Goal: Task Accomplishment & Management: Manage account settings

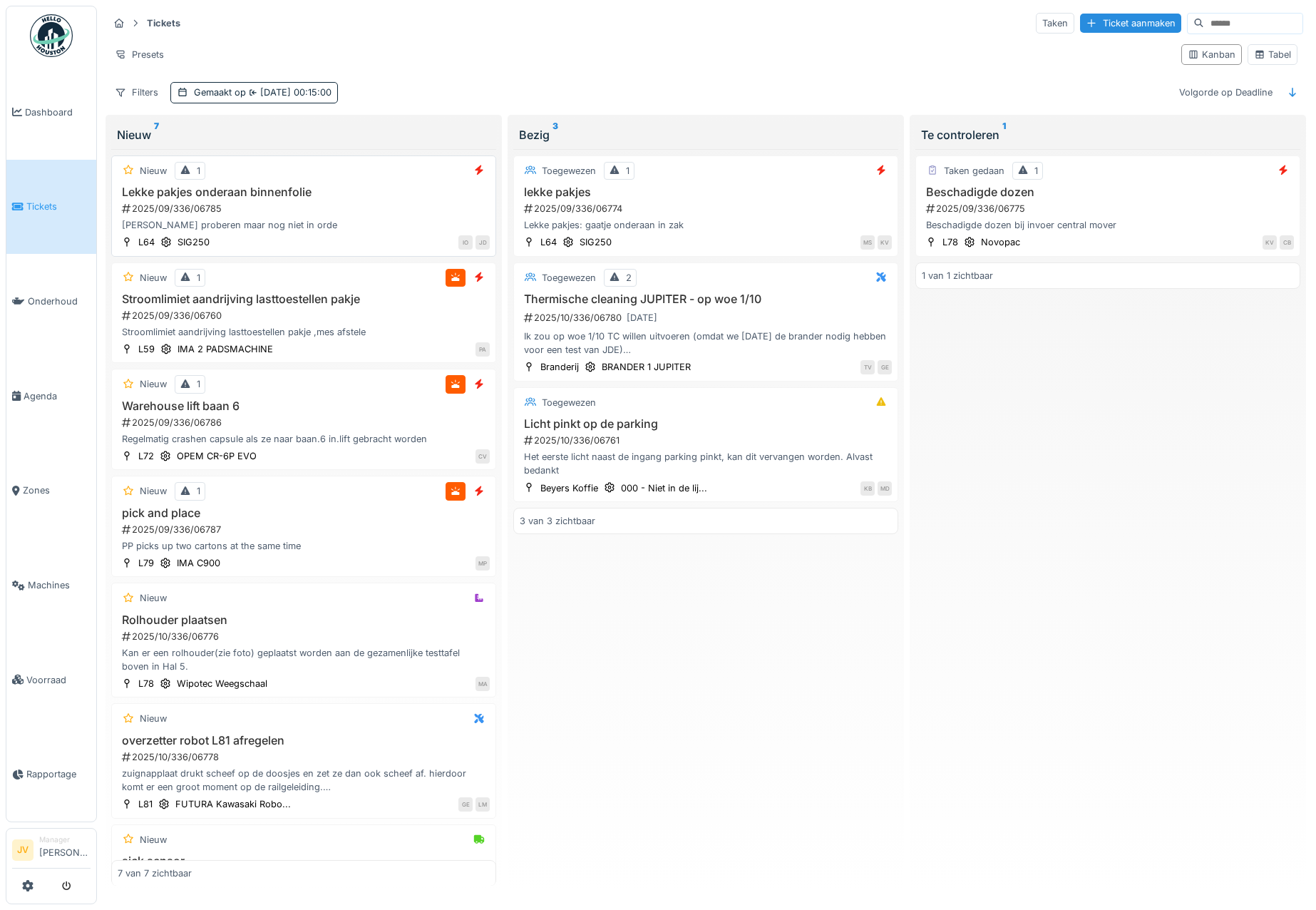
click at [419, 218] on div "[PERSON_NAME] proberen maar nog niet in orde" at bounding box center [304, 225] width 373 height 14
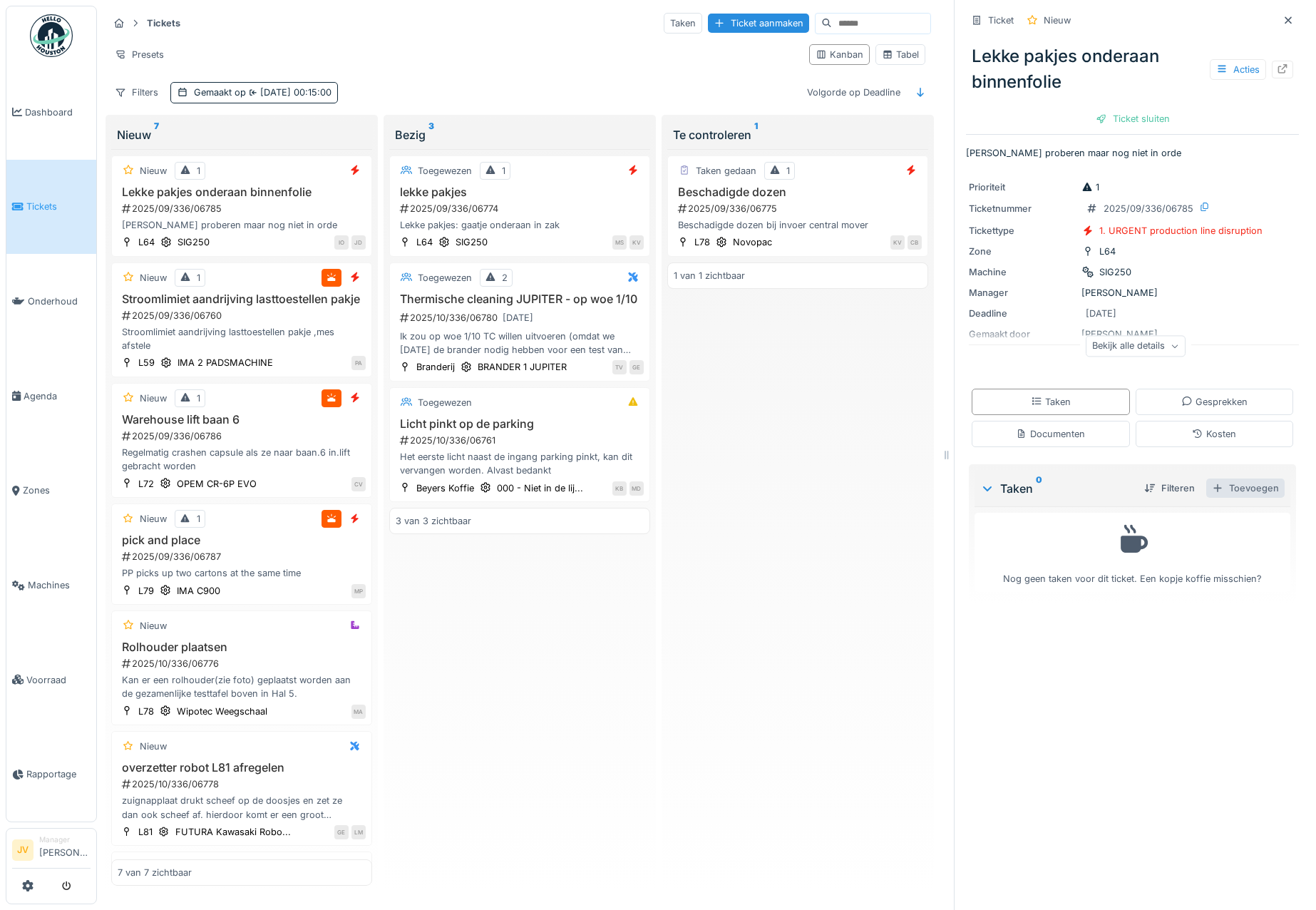
click at [1228, 496] on div "Toevoegen" at bounding box center [1245, 488] width 79 height 19
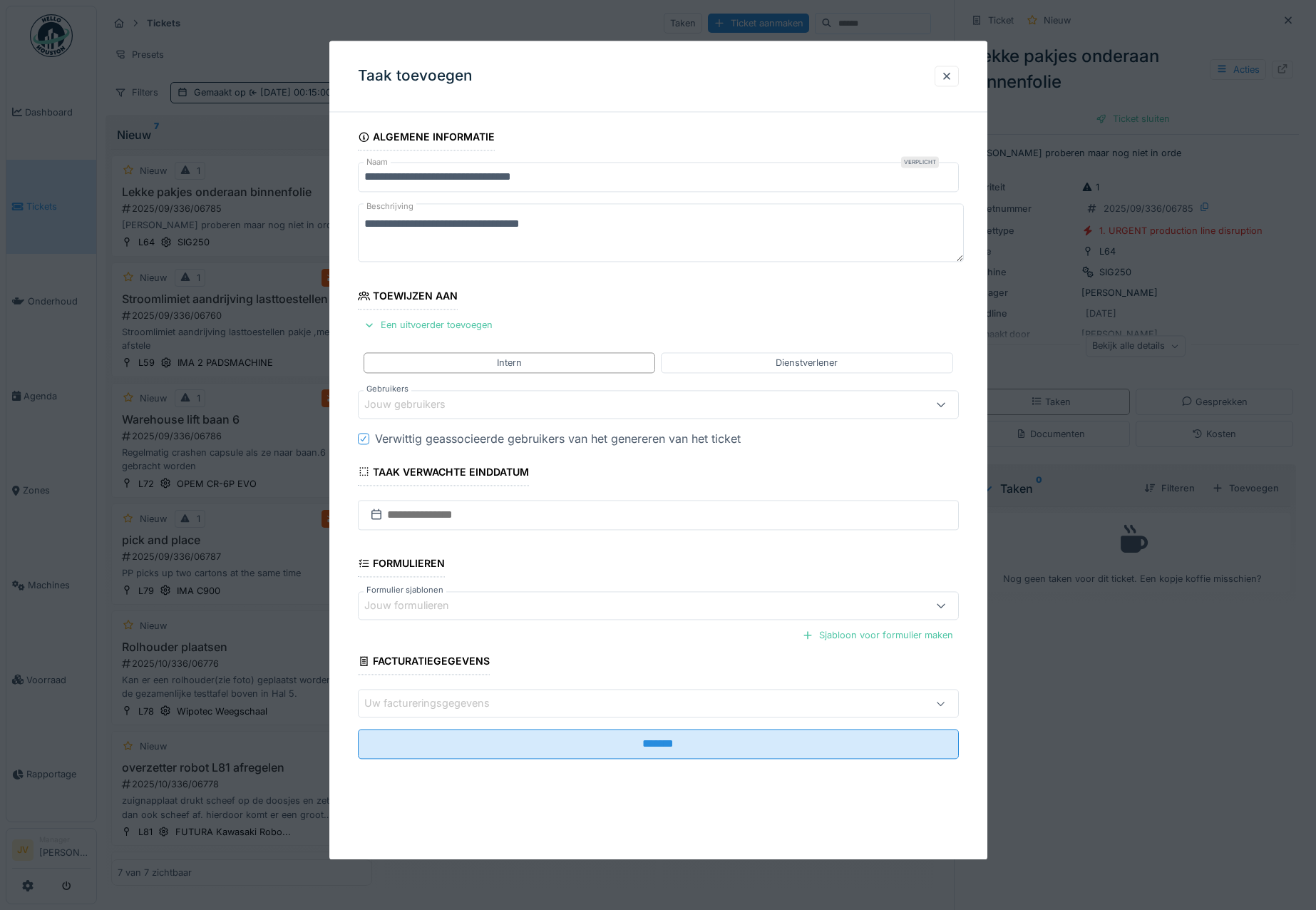
click at [419, 402] on div "Jouw gebruikers" at bounding box center [415, 403] width 102 height 15
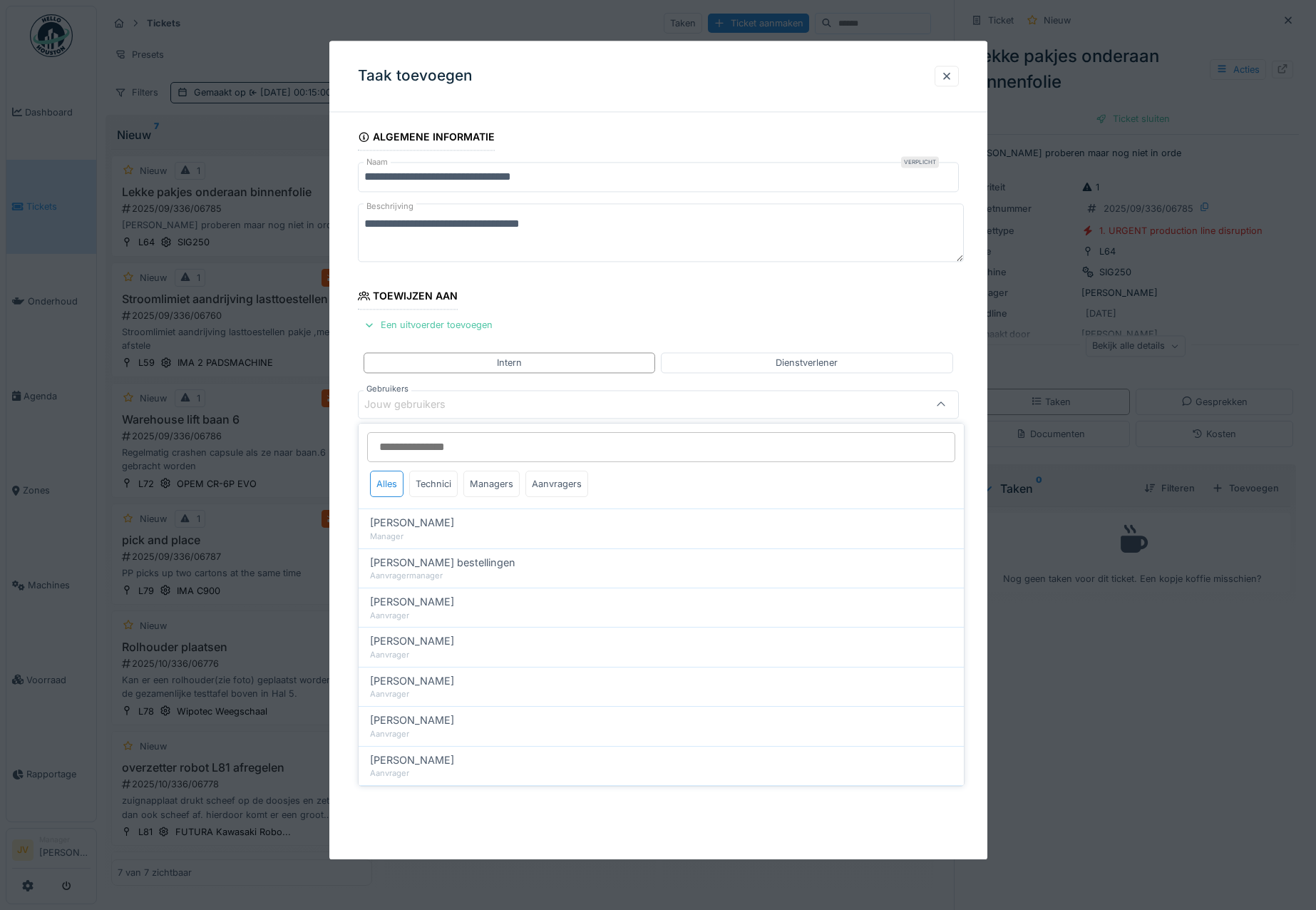
click at [420, 442] on input "Gebruikers" at bounding box center [661, 447] width 588 height 30
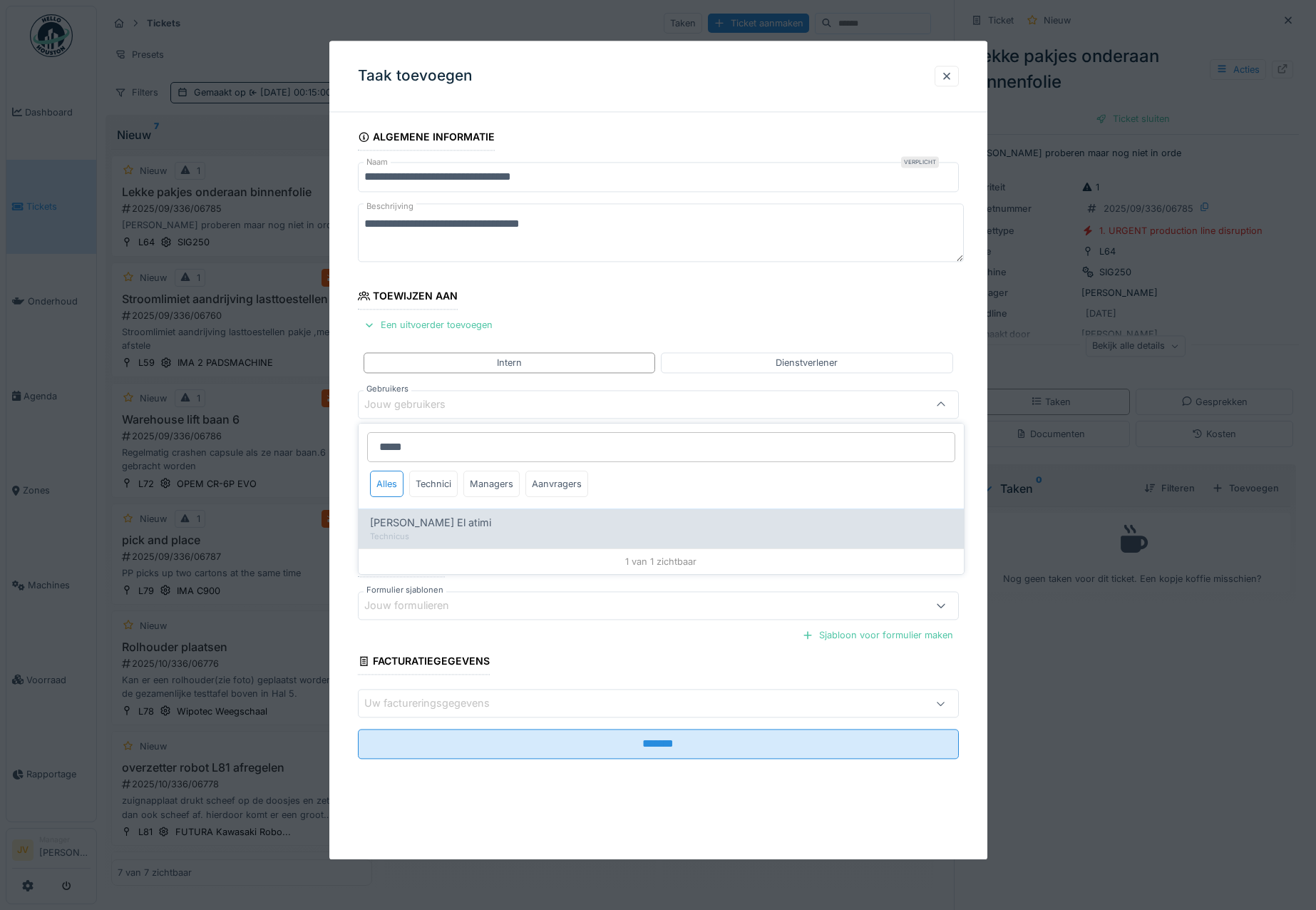
type input "*****"
click at [459, 532] on div "Technicus" at bounding box center [661, 536] width 583 height 12
type input "****"
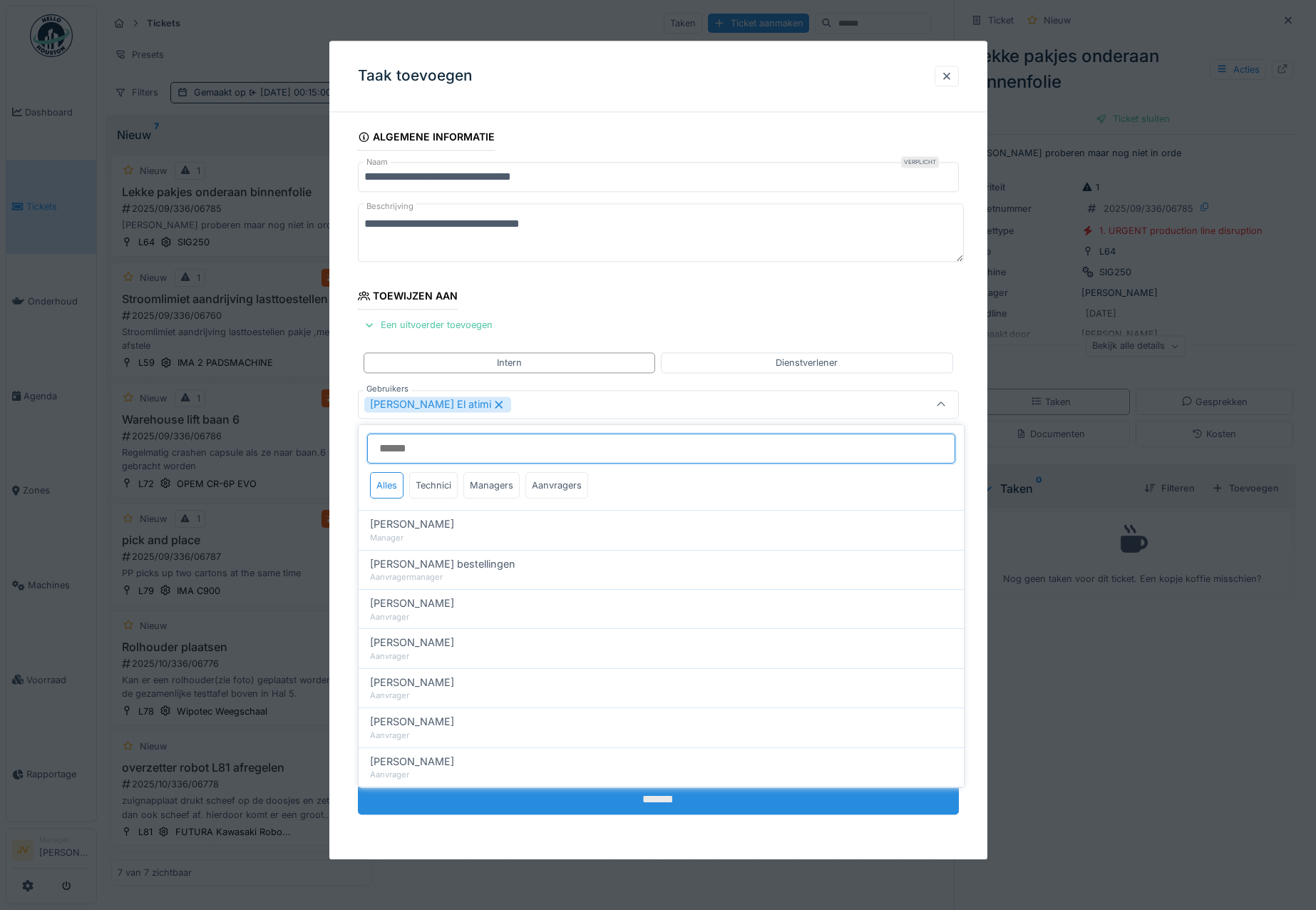
scroll to position [11, 0]
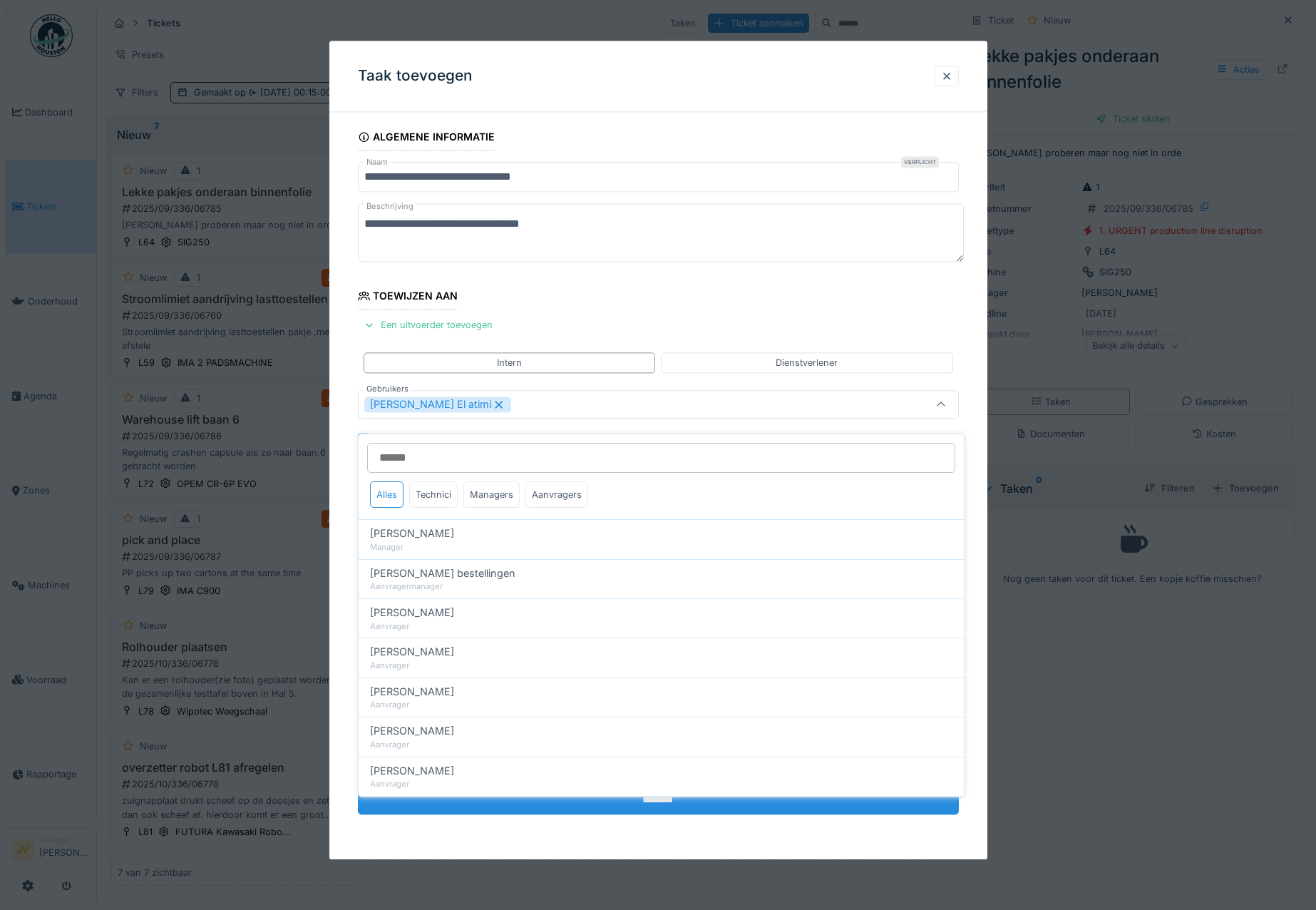
click at [666, 807] on input "*******" at bounding box center [658, 799] width 601 height 30
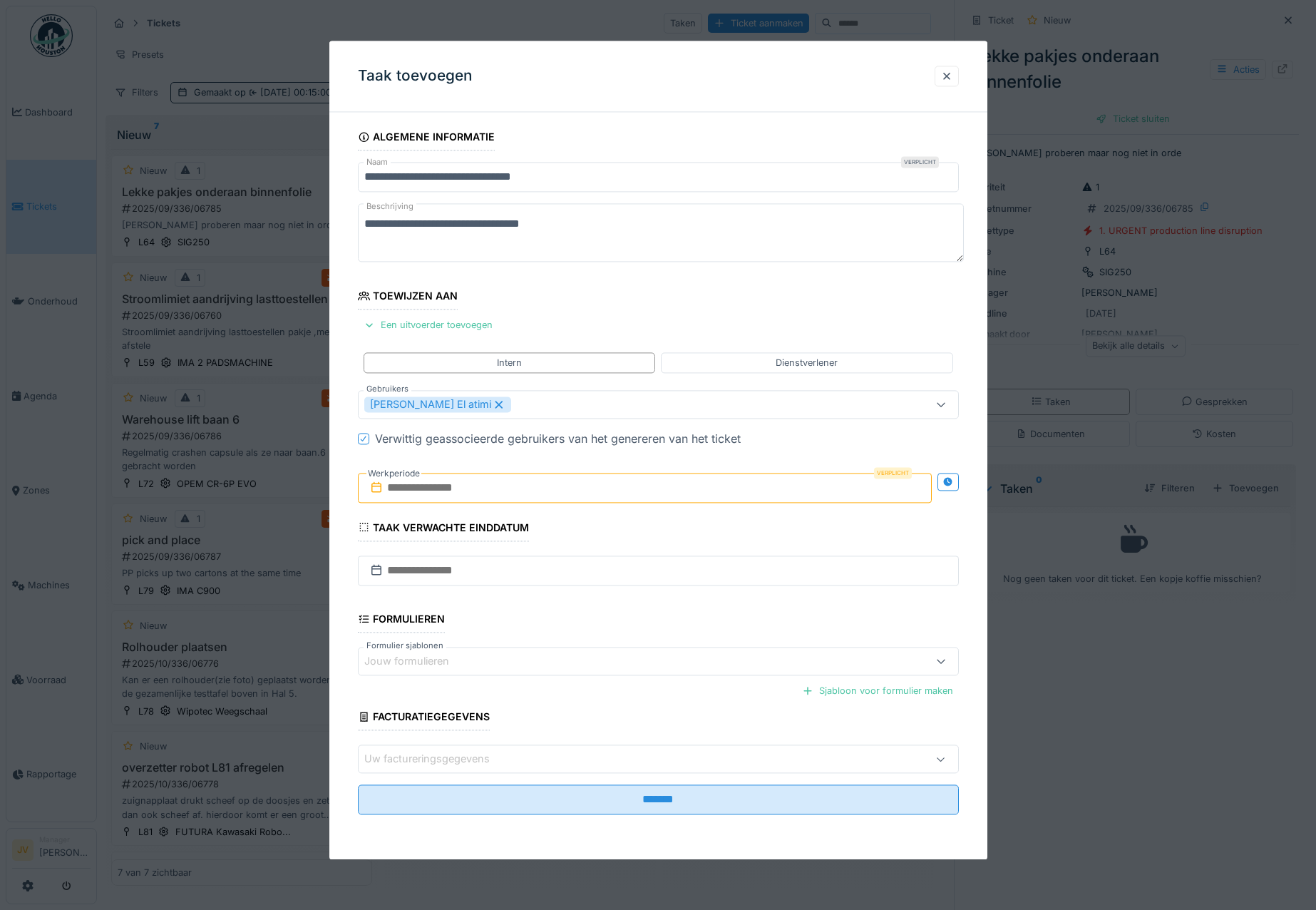
click at [550, 496] on input "text" at bounding box center [644, 488] width 574 height 30
click at [576, 670] on div "29" at bounding box center [577, 673] width 19 height 21
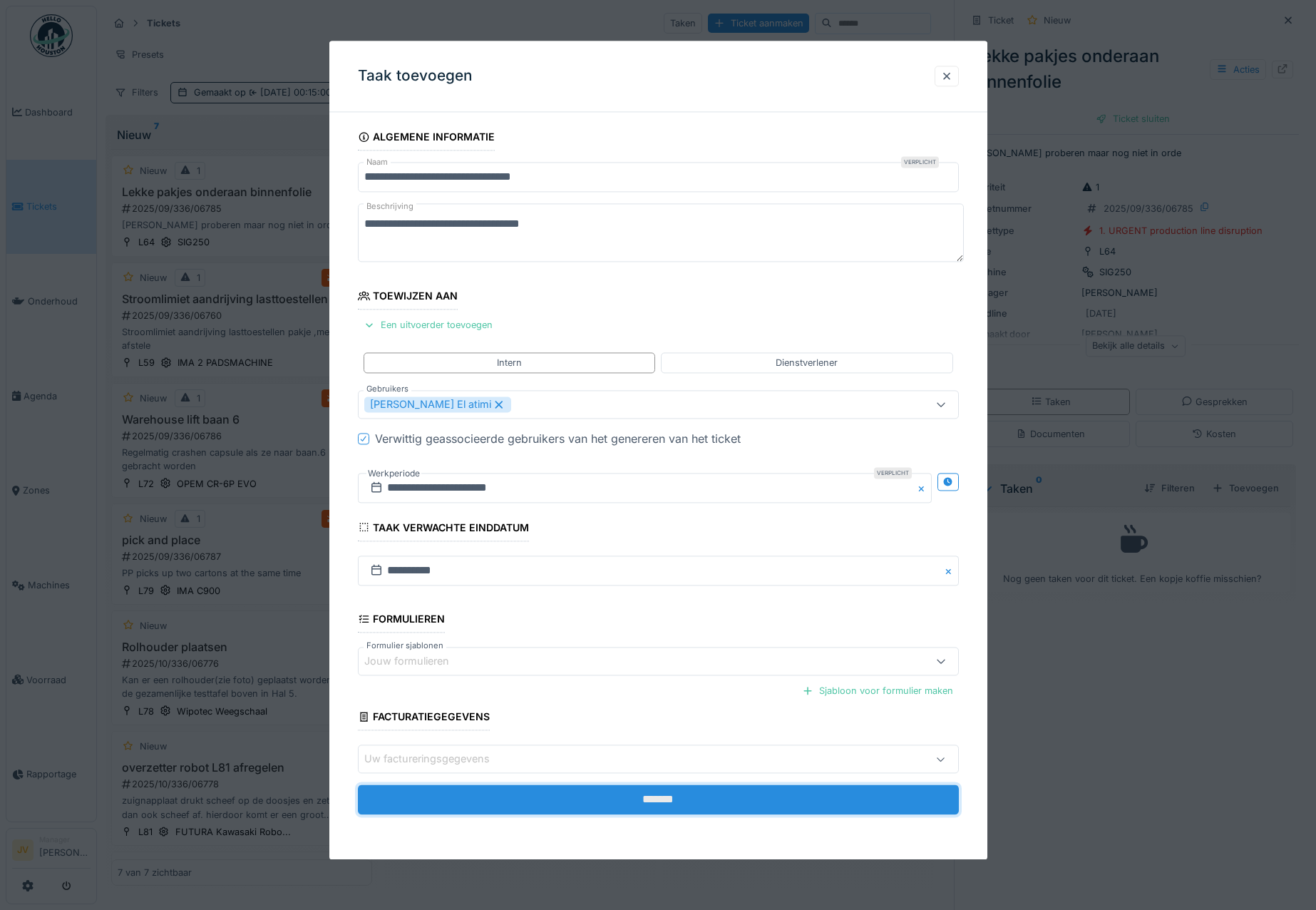
click at [624, 794] on input "*******" at bounding box center [658, 799] width 601 height 30
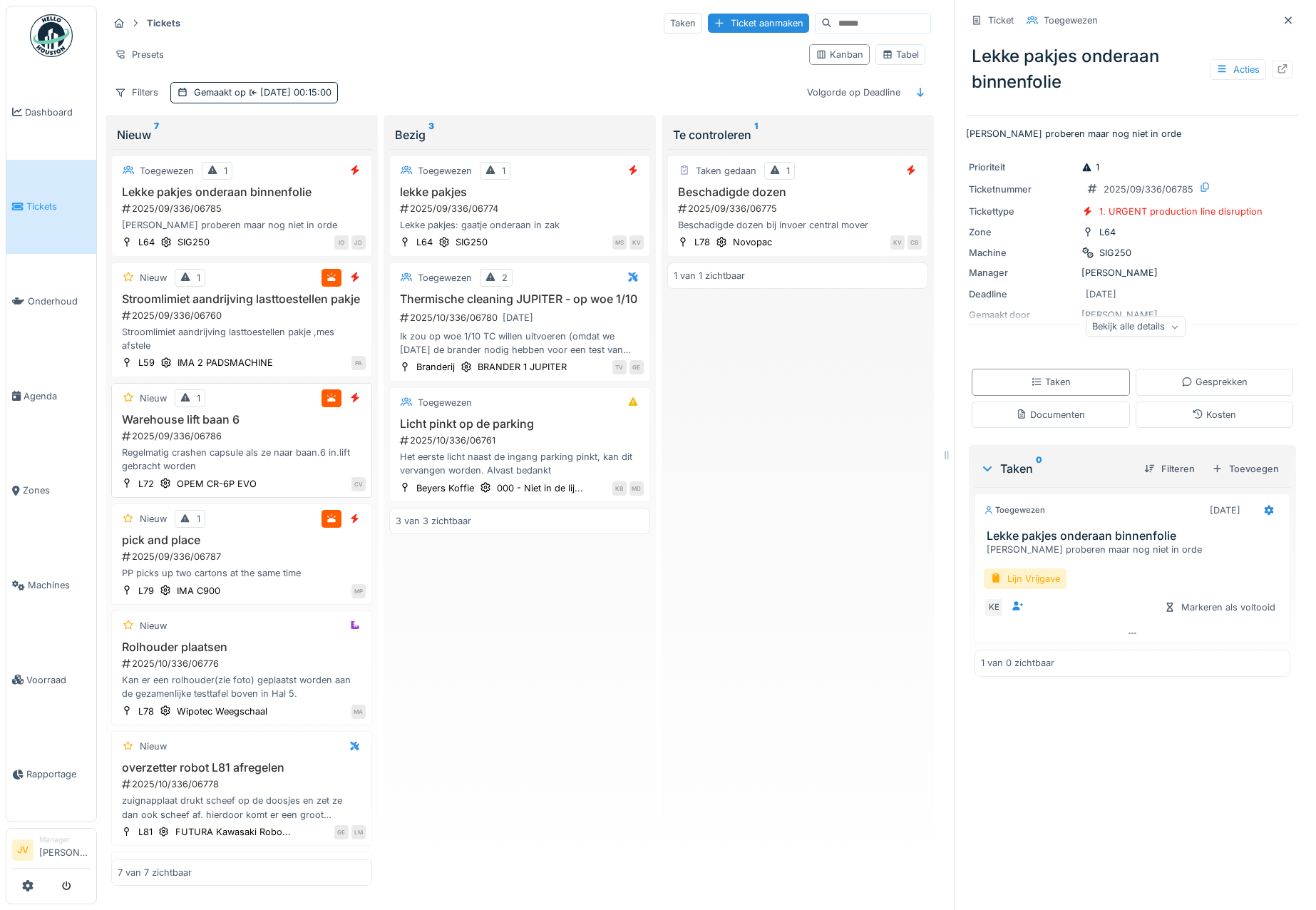
click at [324, 446] on div "Warehouse lift baan 6 2025/09/336/06786 Regelmatig crashen capsule als ze naar …" at bounding box center [242, 442] width 248 height 61
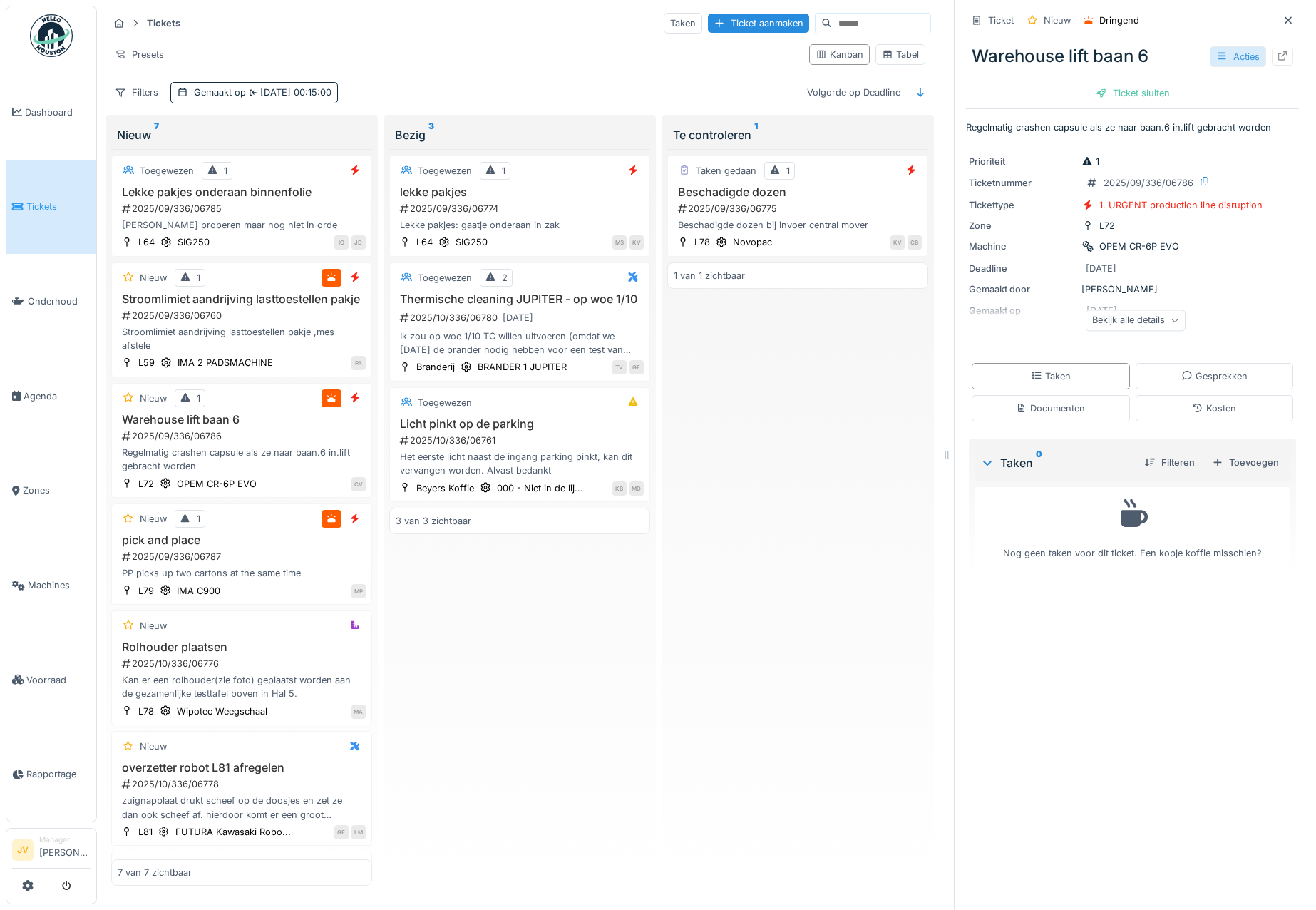
click at [1210, 46] on div "Acties" at bounding box center [1238, 56] width 56 height 21
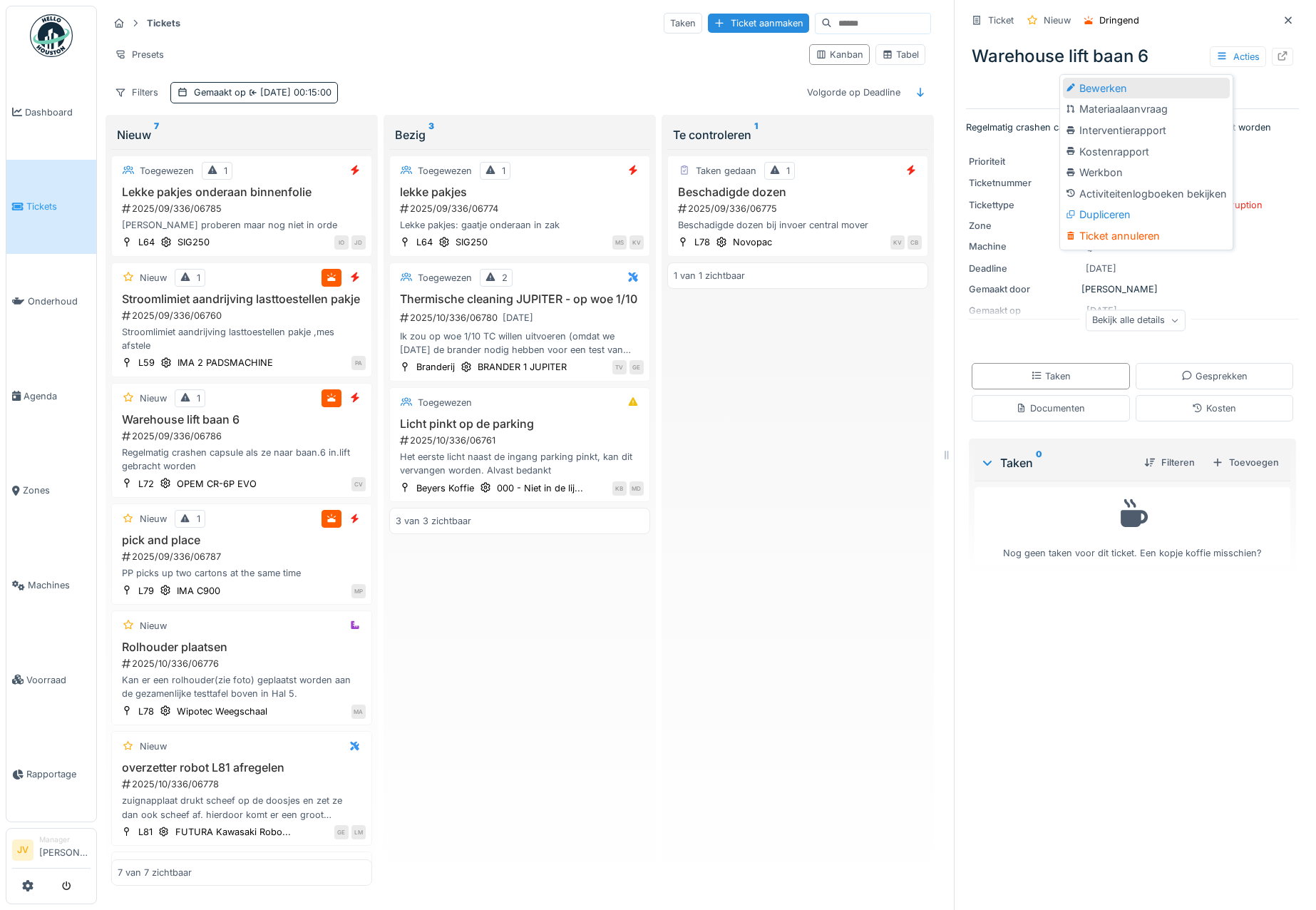
click at [1149, 79] on div "Bewerken" at bounding box center [1147, 89] width 167 height 22
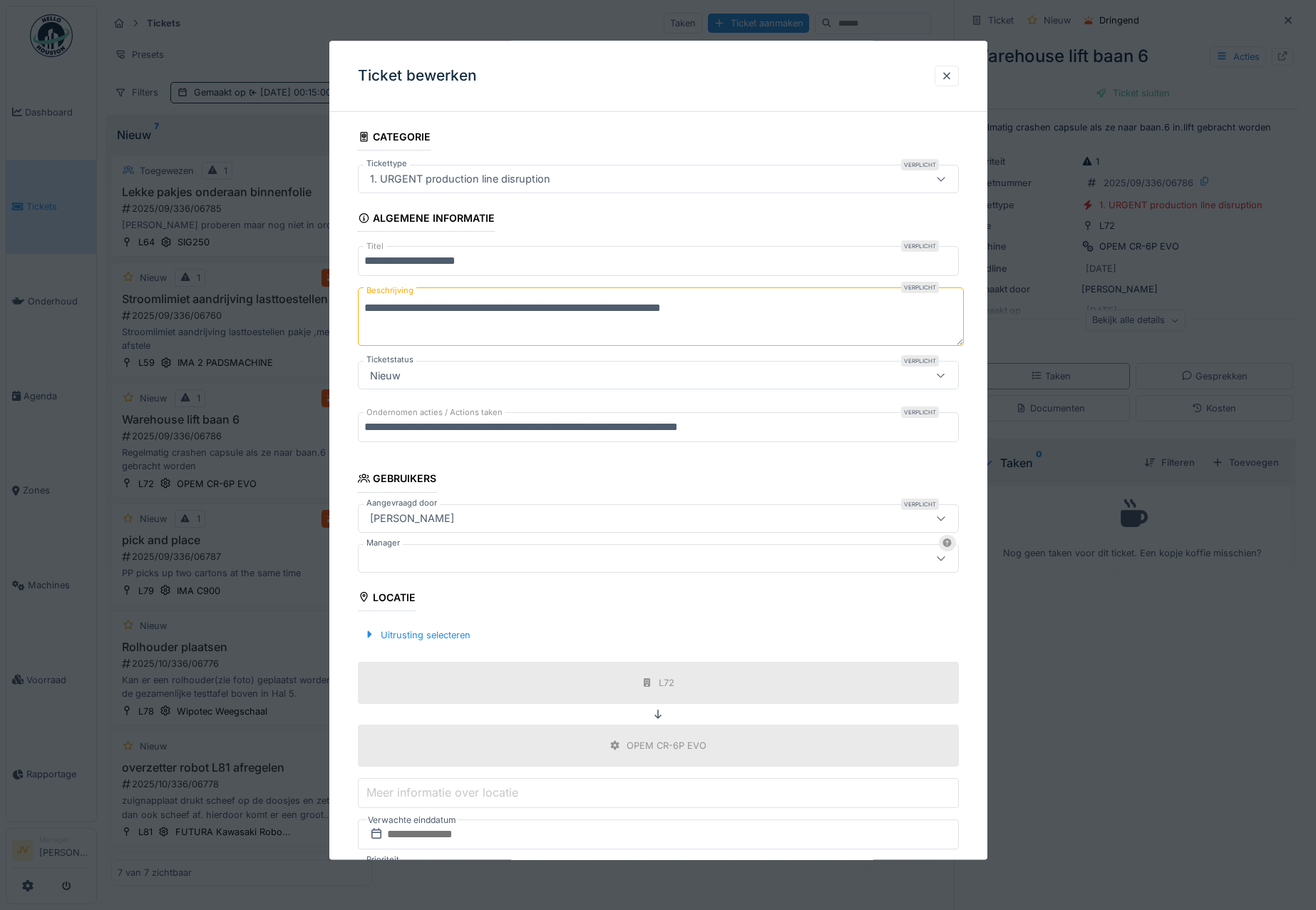
click at [407, 552] on div at bounding box center [624, 557] width 518 height 15
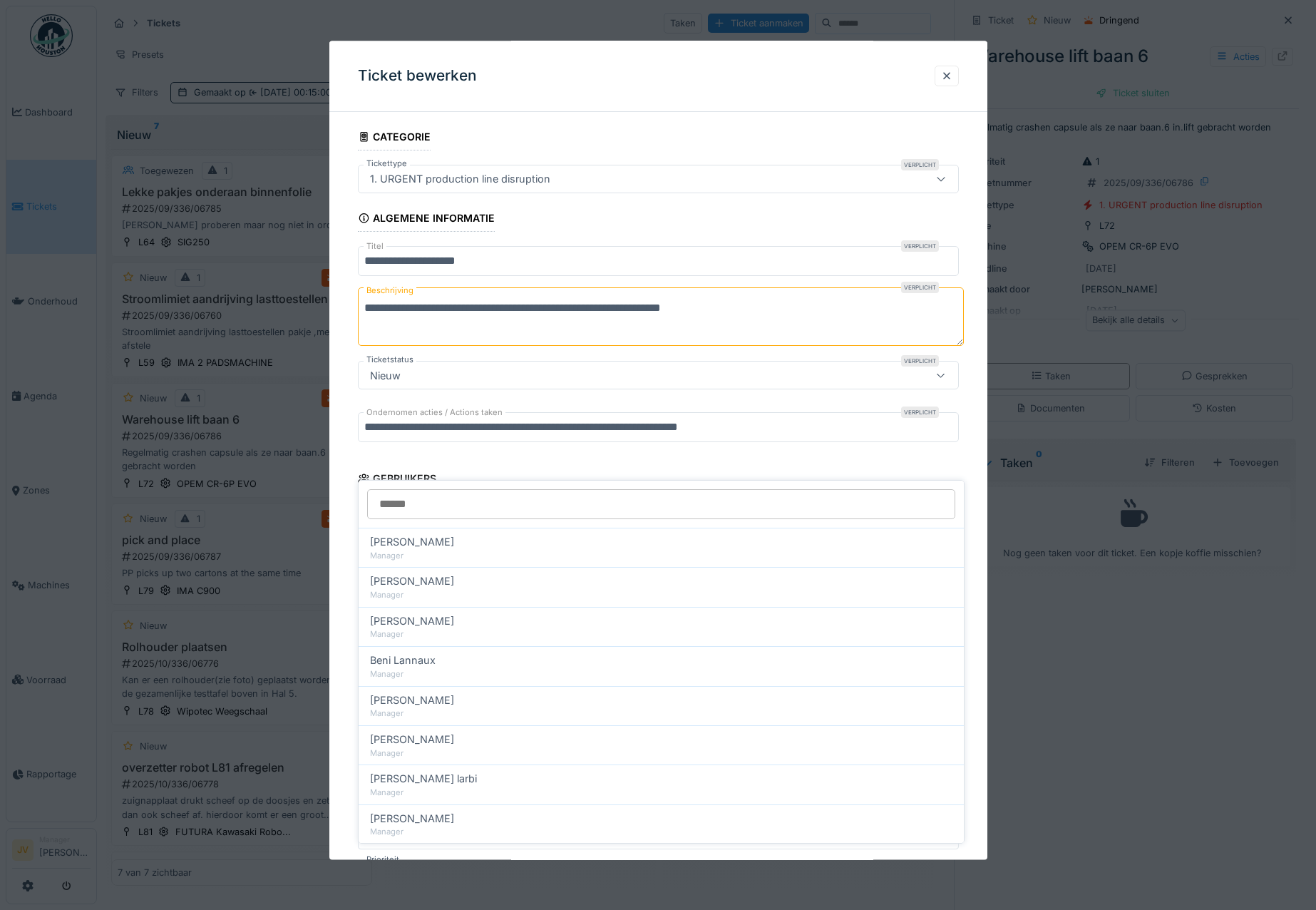
scroll to position [108, 0]
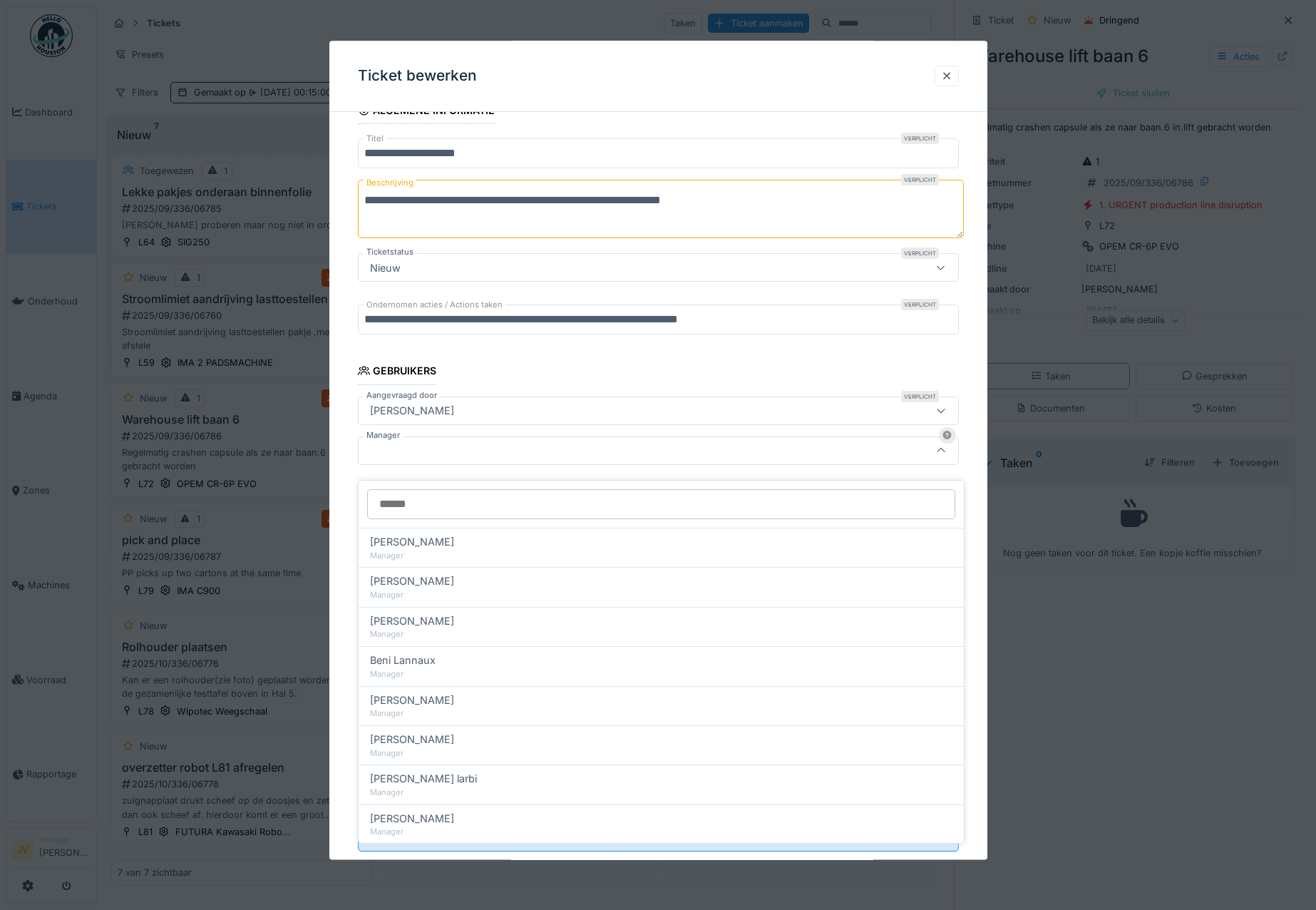
click at [412, 496] on input "Manager" at bounding box center [661, 504] width 588 height 30
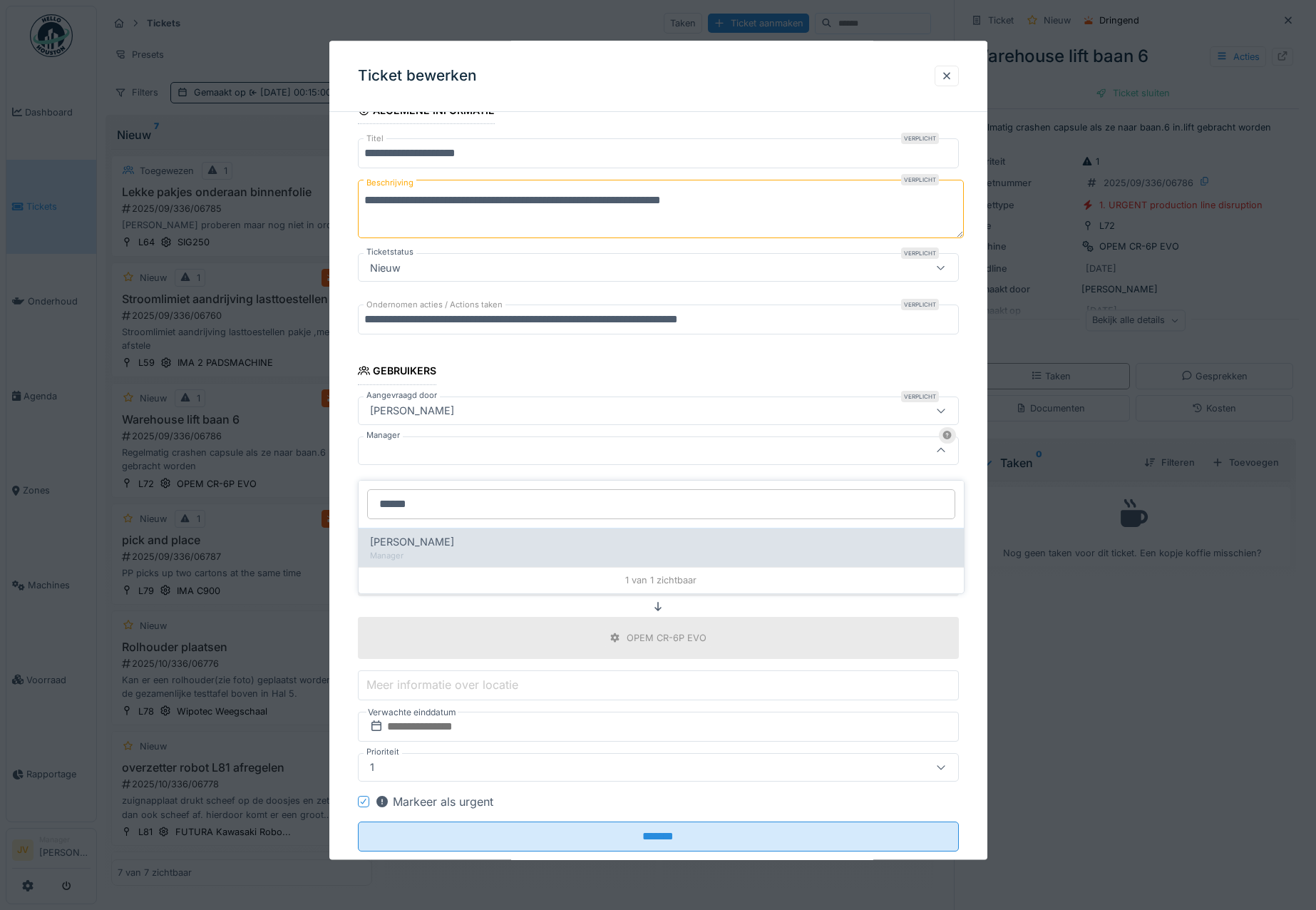
type input "******"
click at [469, 534] on div "Jasper De wit" at bounding box center [661, 541] width 583 height 15
type input "****"
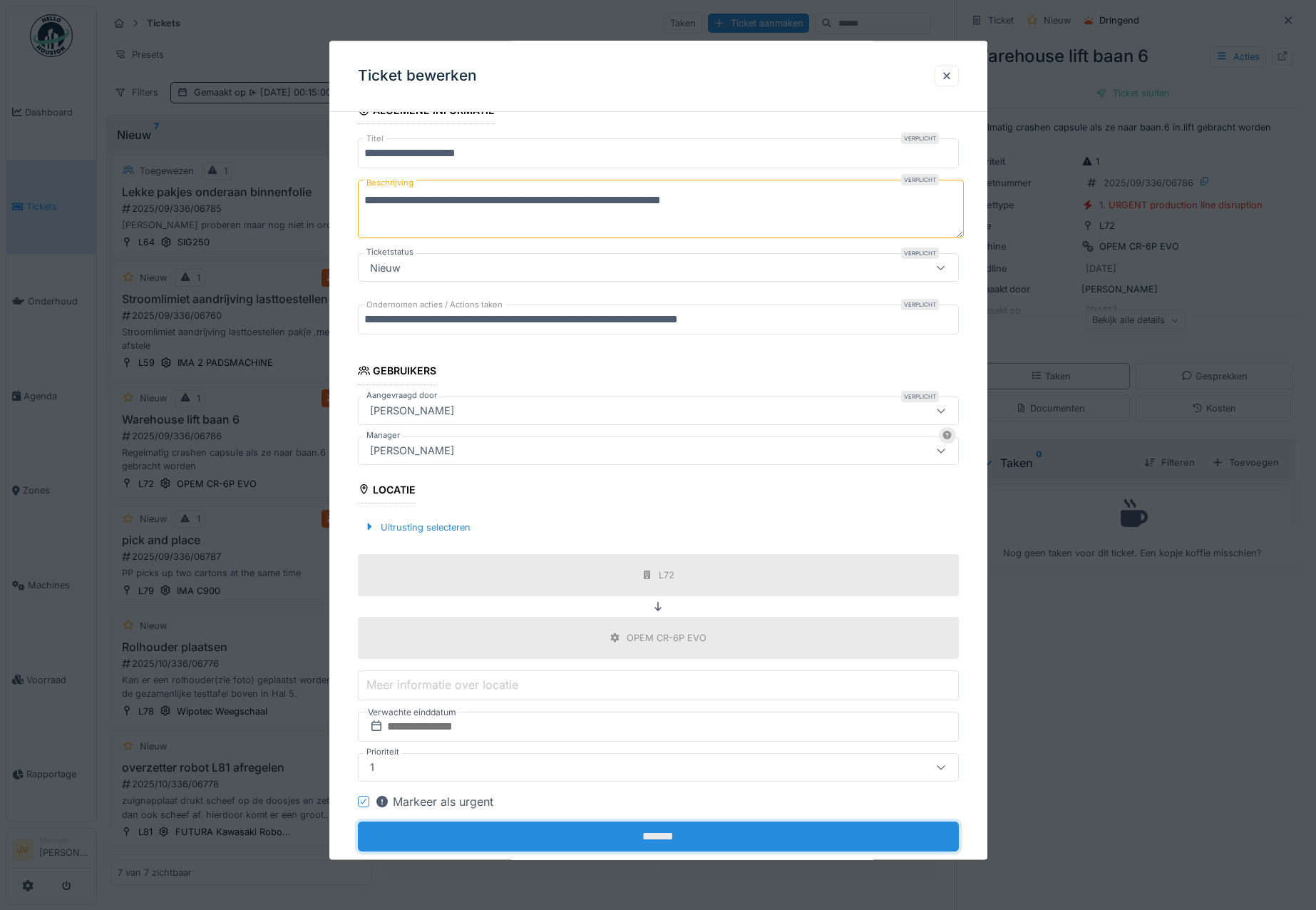
click at [643, 826] on input "*******" at bounding box center [658, 836] width 601 height 30
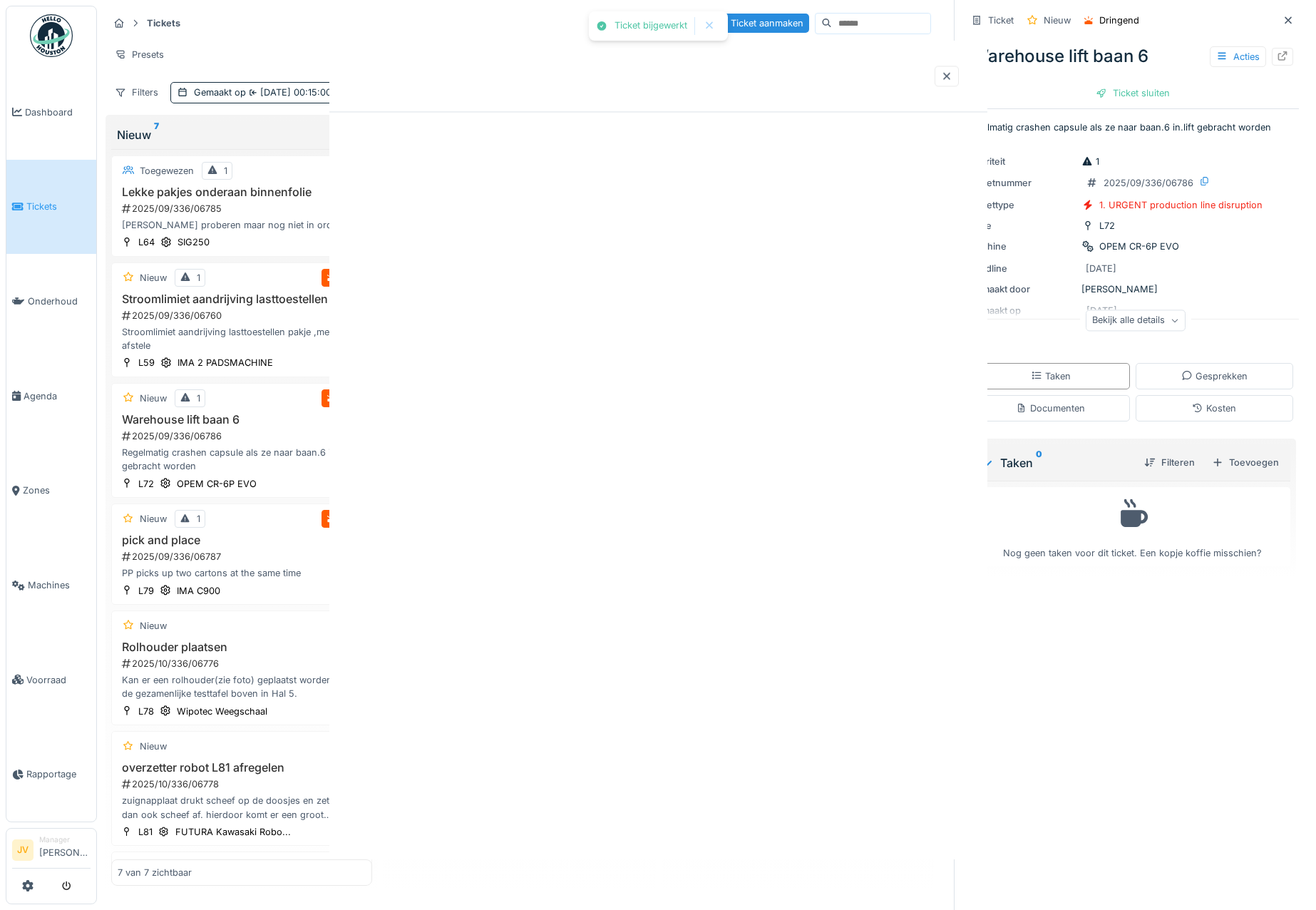
scroll to position [0, 0]
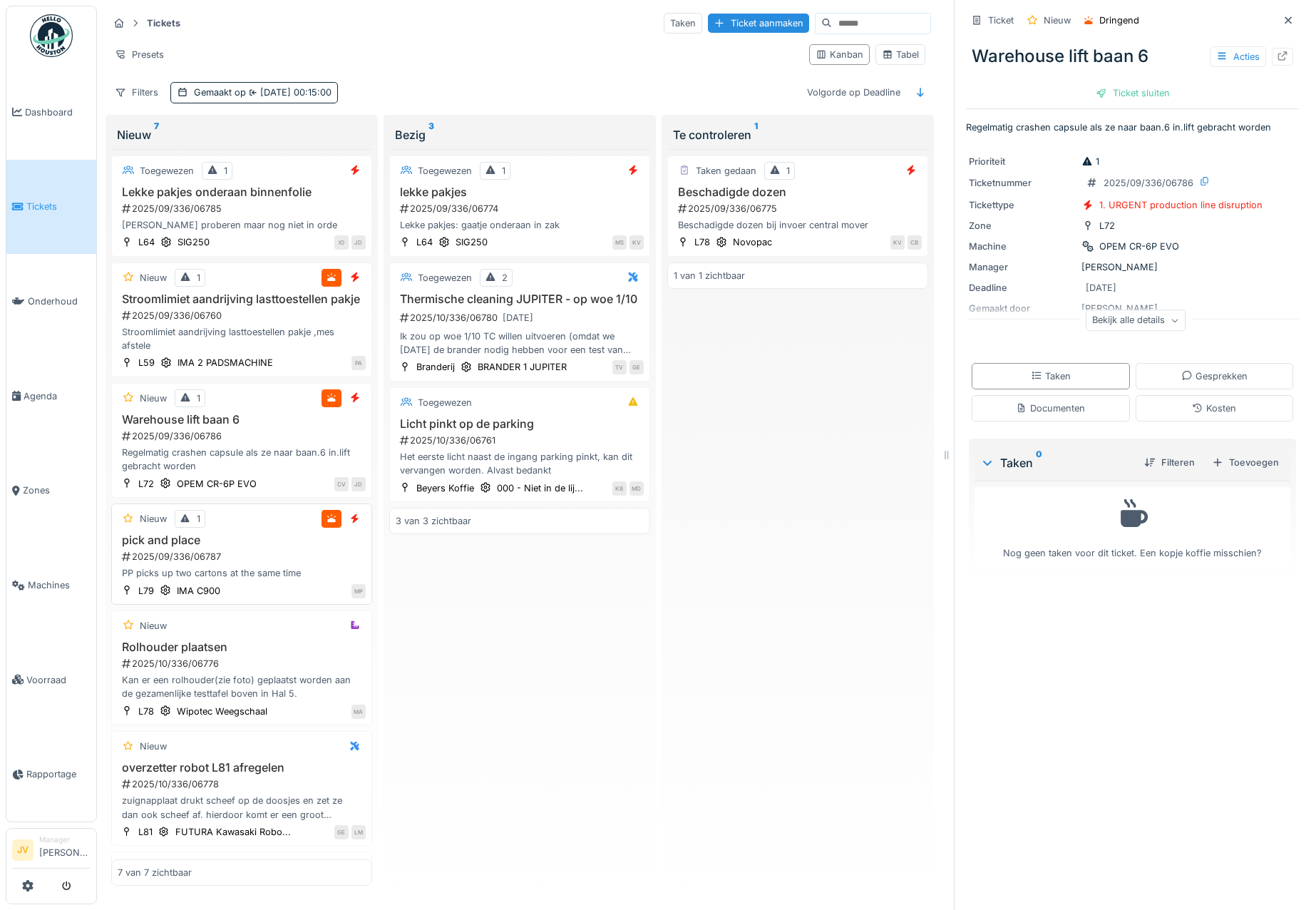
click at [334, 555] on div "2025/09/336/06787" at bounding box center [243, 556] width 246 height 14
click at [1216, 52] on icon at bounding box center [1222, 56] width 12 height 9
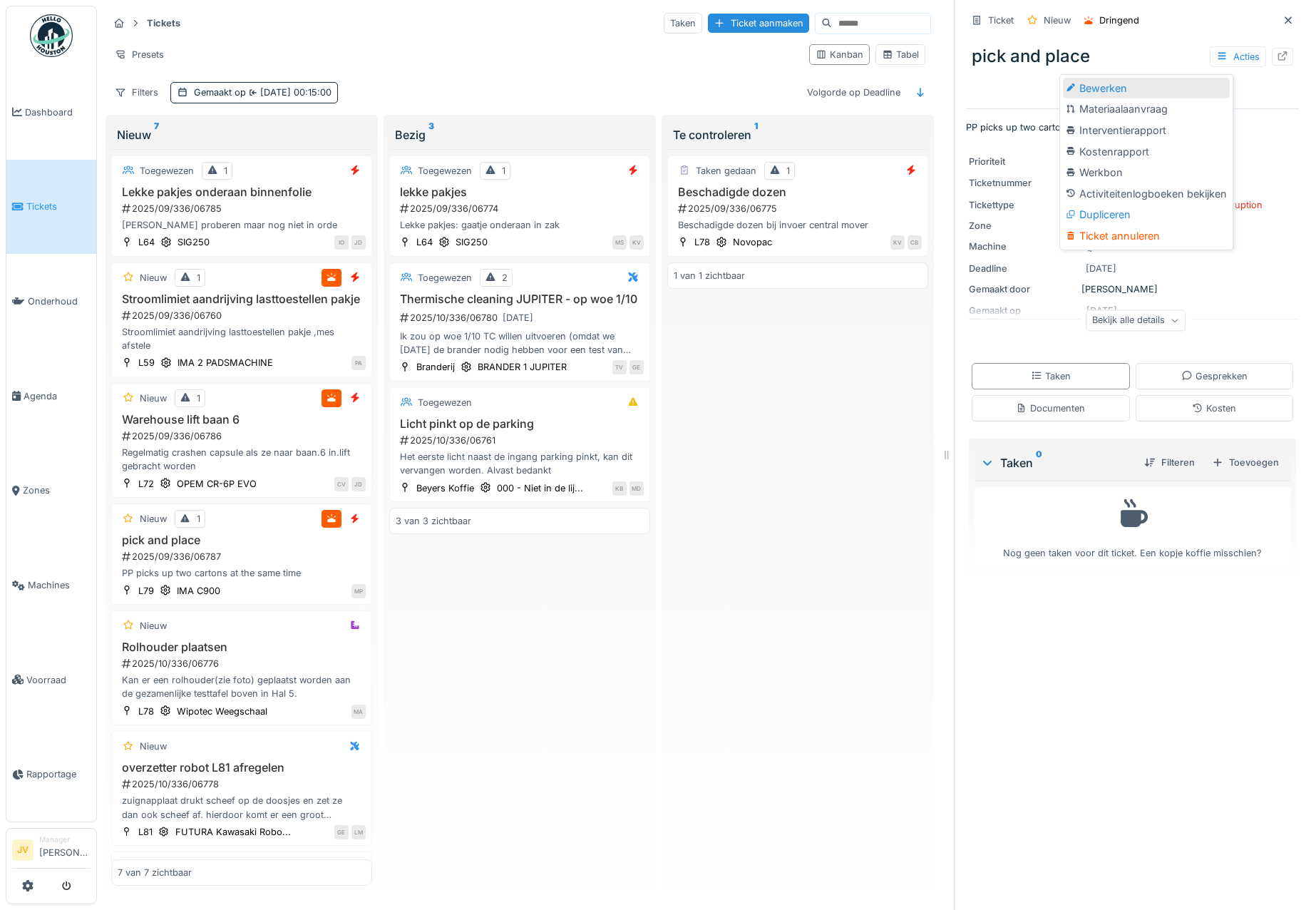
click at [1145, 79] on div "Bewerken" at bounding box center [1147, 89] width 167 height 22
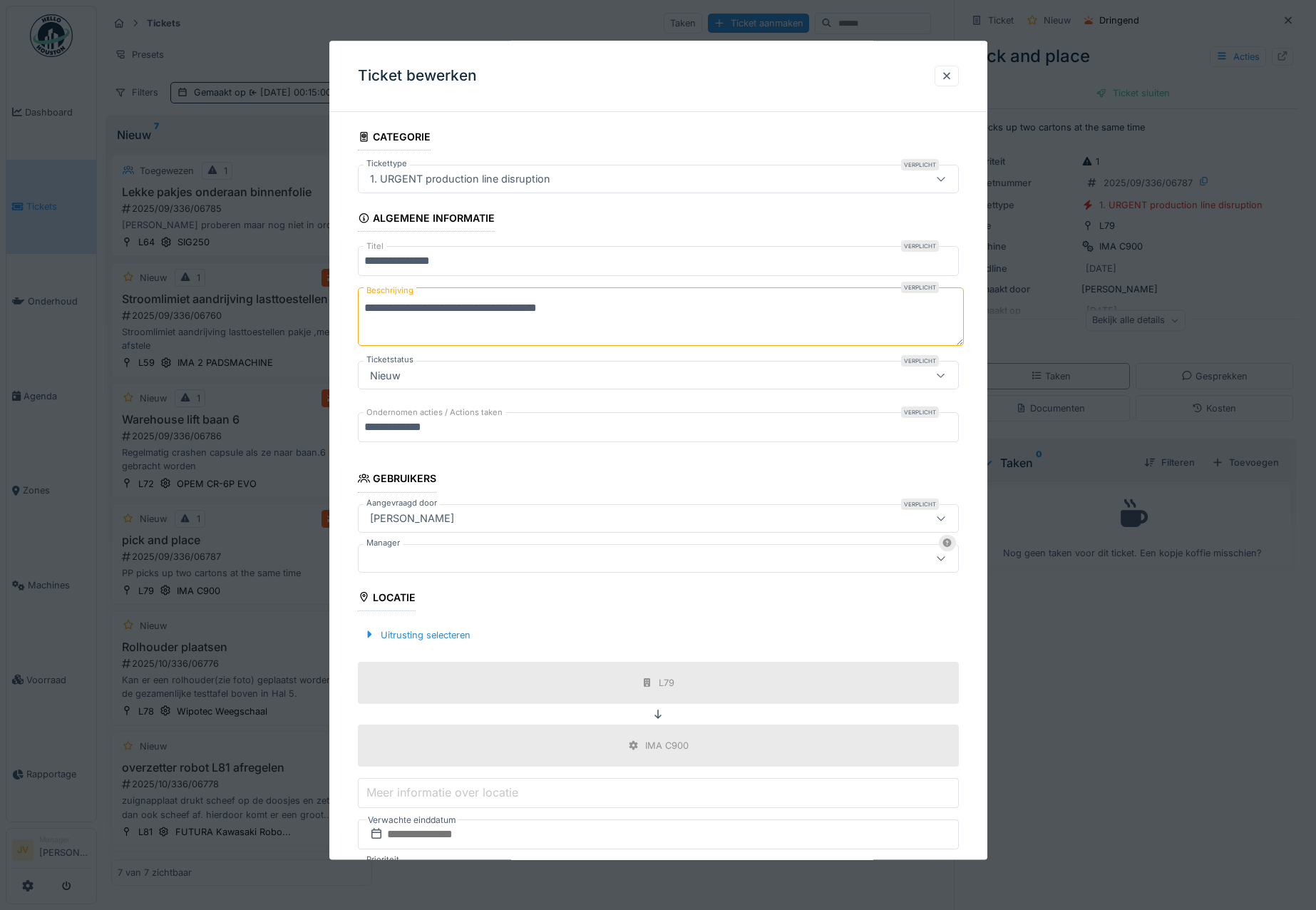
click at [426, 566] on div at bounding box center [624, 557] width 518 height 15
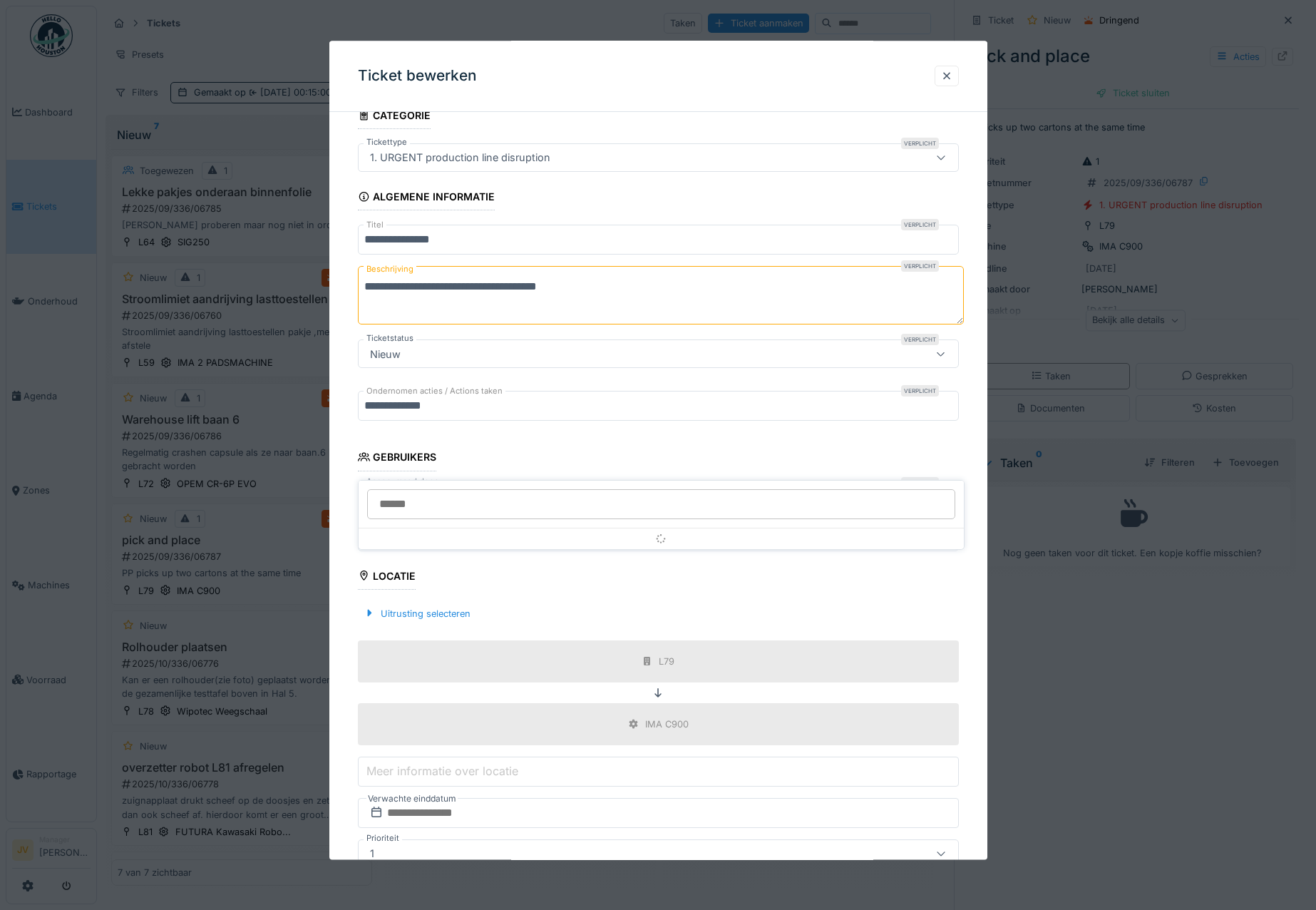
scroll to position [108, 0]
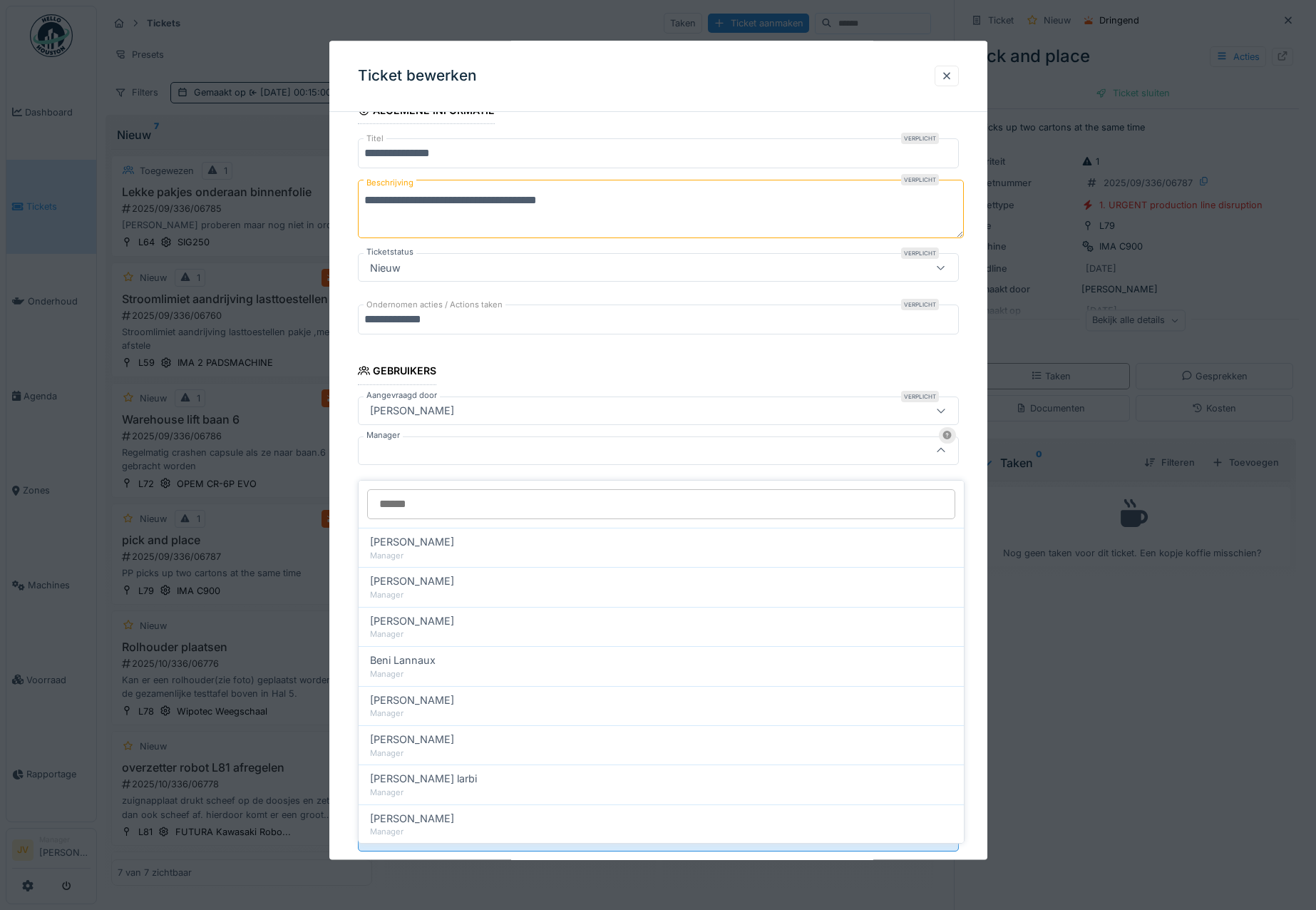
click at [442, 493] on input "Manager" at bounding box center [661, 504] width 588 height 30
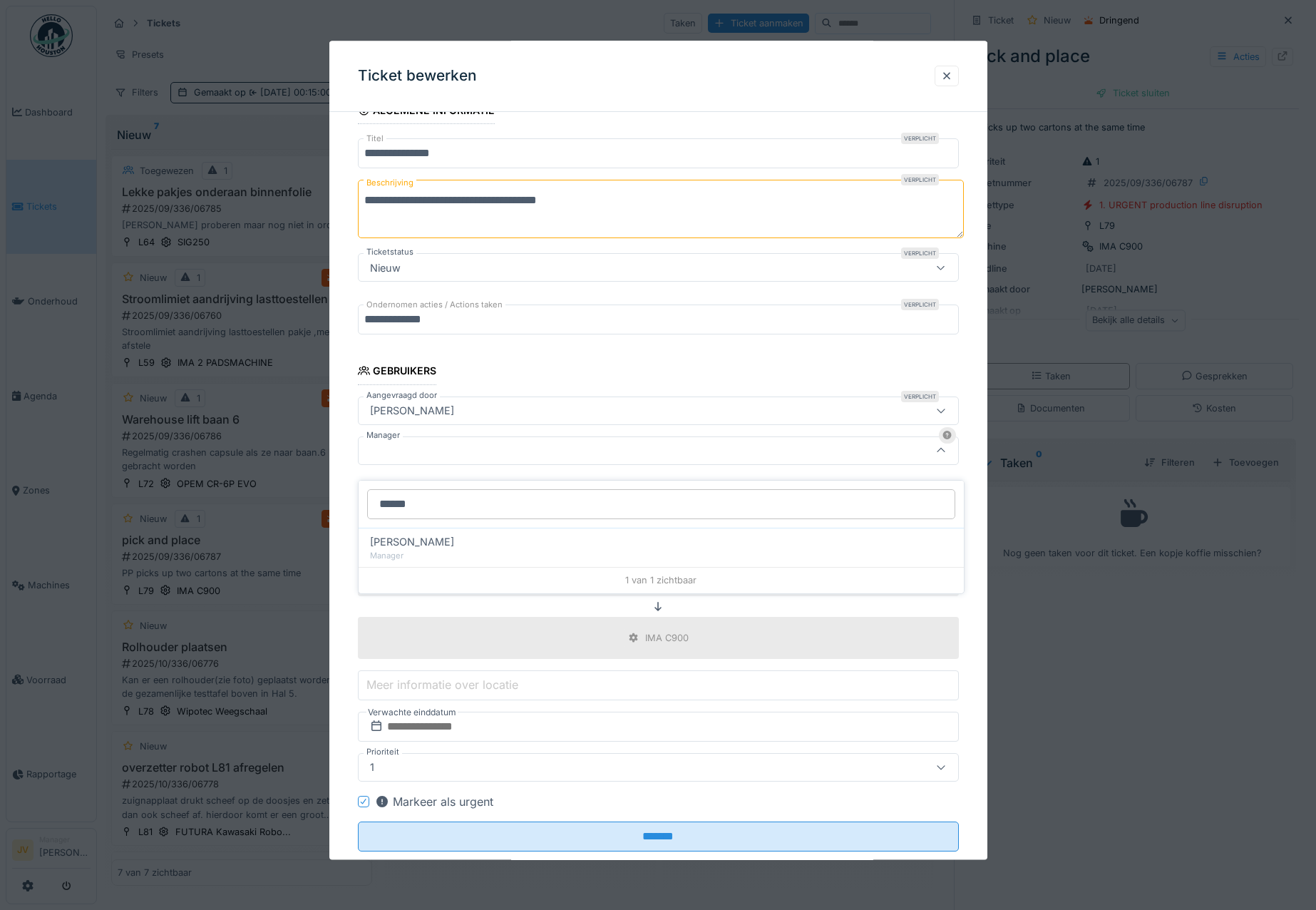
type input "******"
click at [512, 549] on div "Manager" at bounding box center [661, 555] width 583 height 12
type input "****"
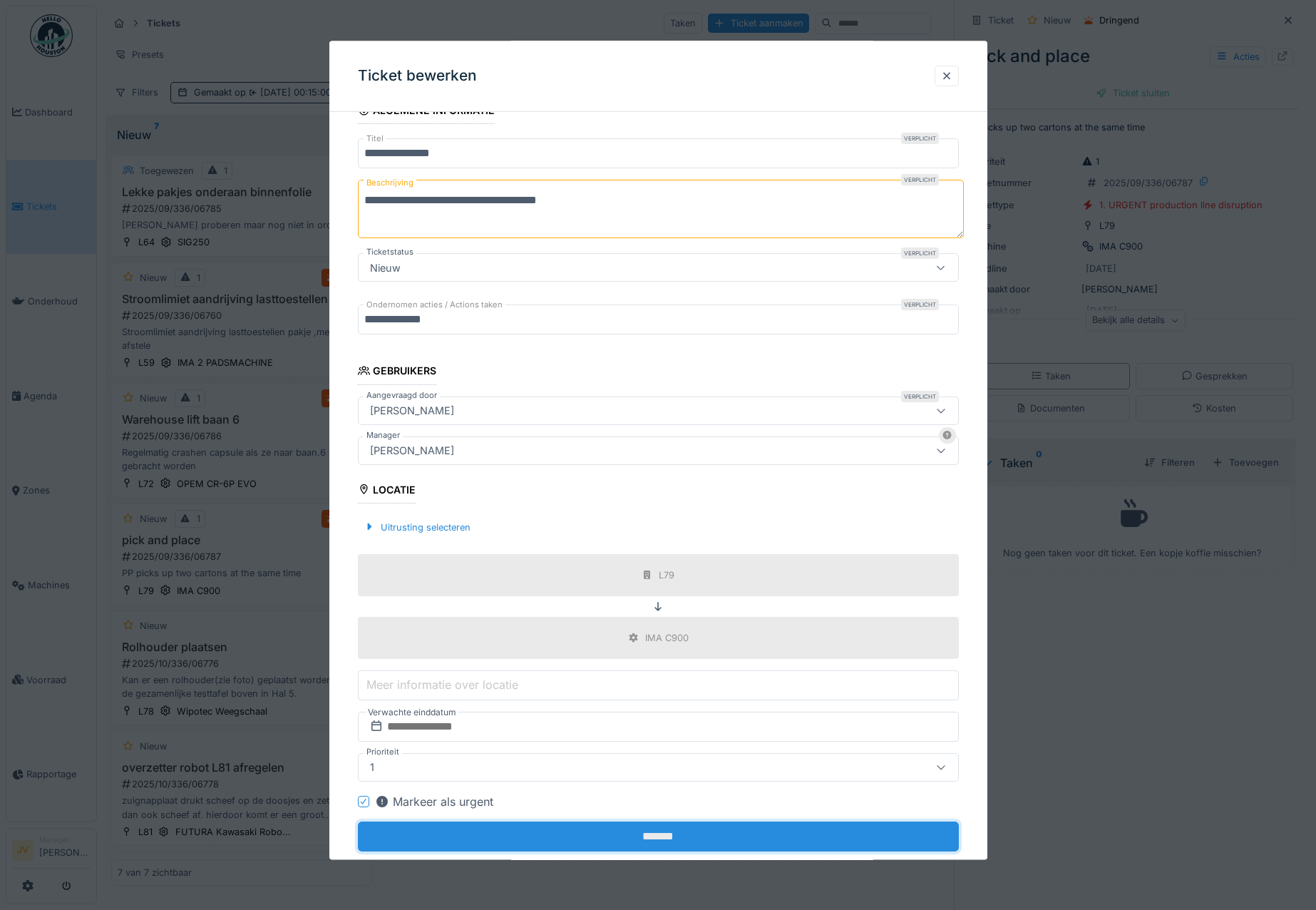
click at [651, 837] on input "*******" at bounding box center [658, 836] width 601 height 30
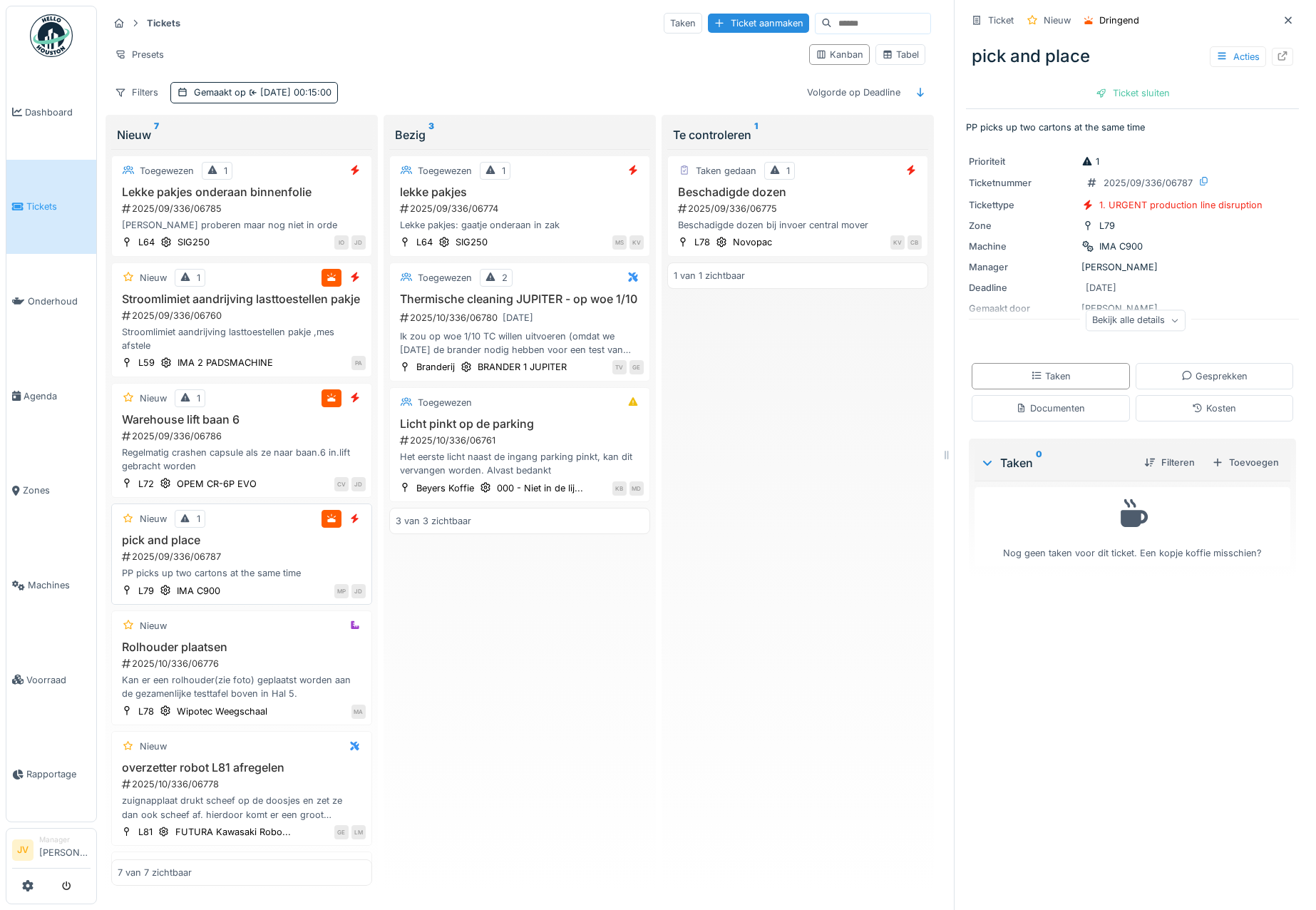
scroll to position [112, 0]
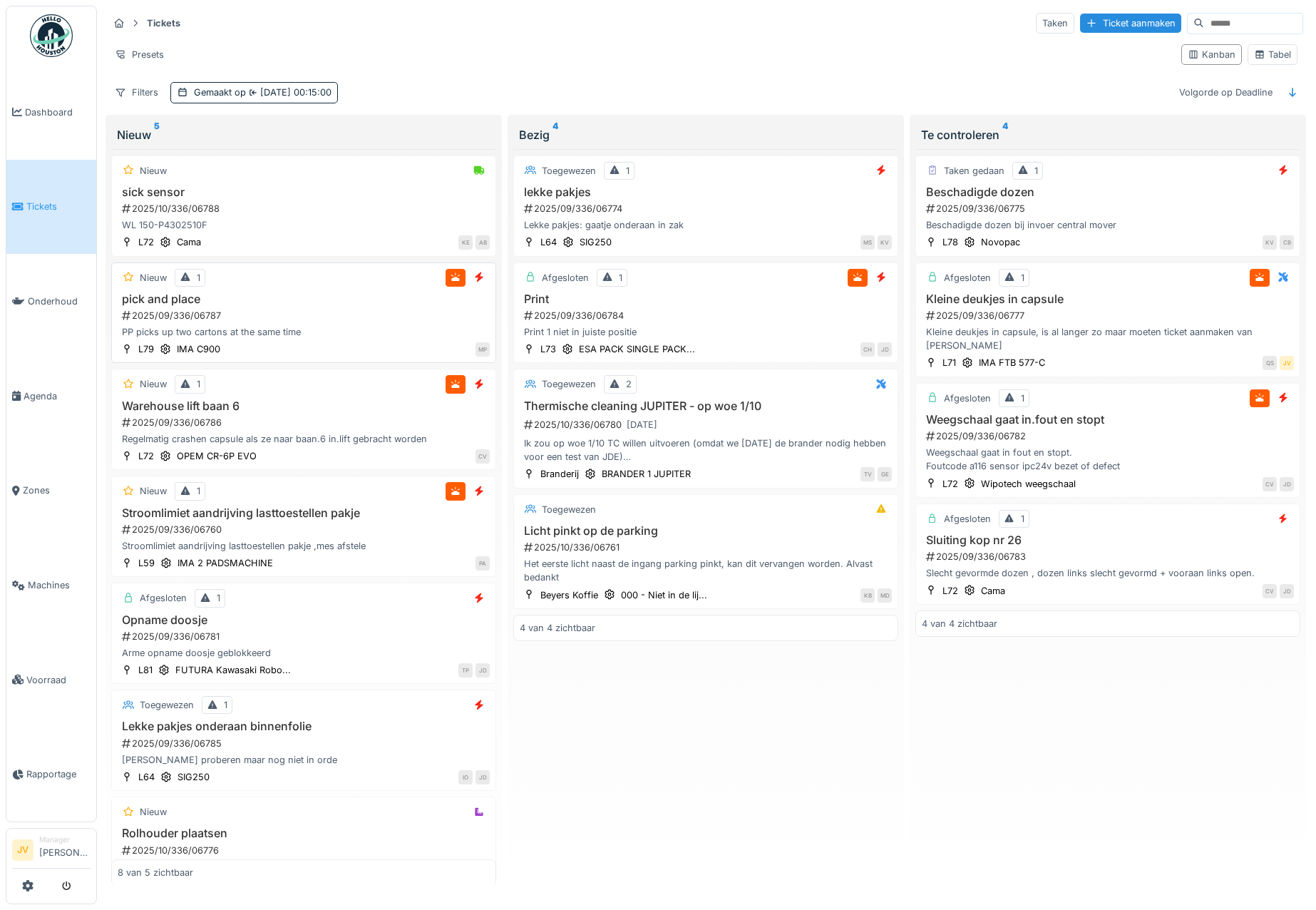
click at [382, 325] on div "PP picks up two cartons at the same time" at bounding box center [304, 332] width 373 height 14
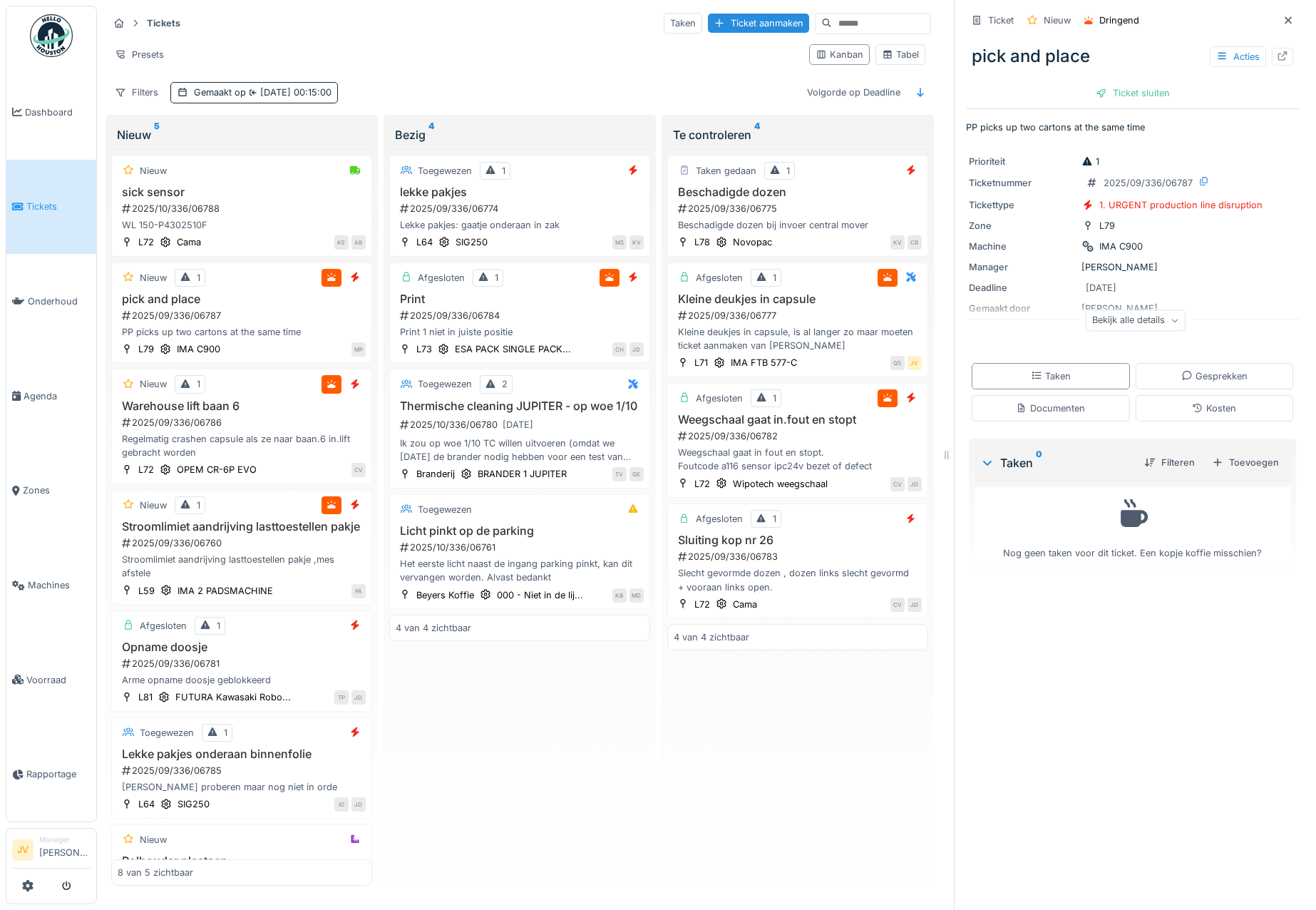
click at [1031, 426] on div "Taken Gesprekken Documenten Kosten" at bounding box center [1132, 392] width 333 height 70
click at [1029, 420] on div "Documenten" at bounding box center [1050, 408] width 159 height 26
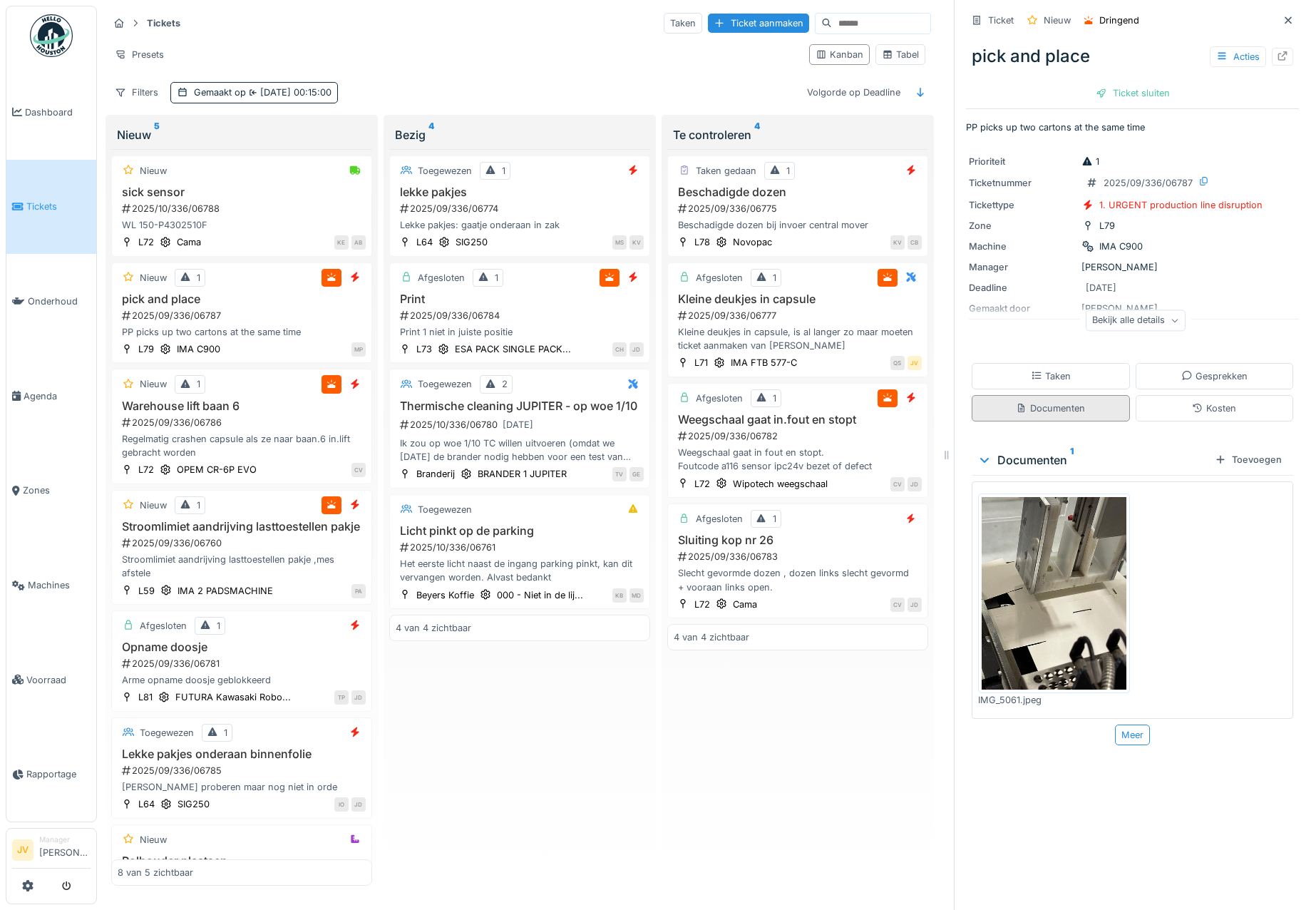
scroll to position [11, 0]
click at [1058, 559] on img at bounding box center [1054, 593] width 145 height 192
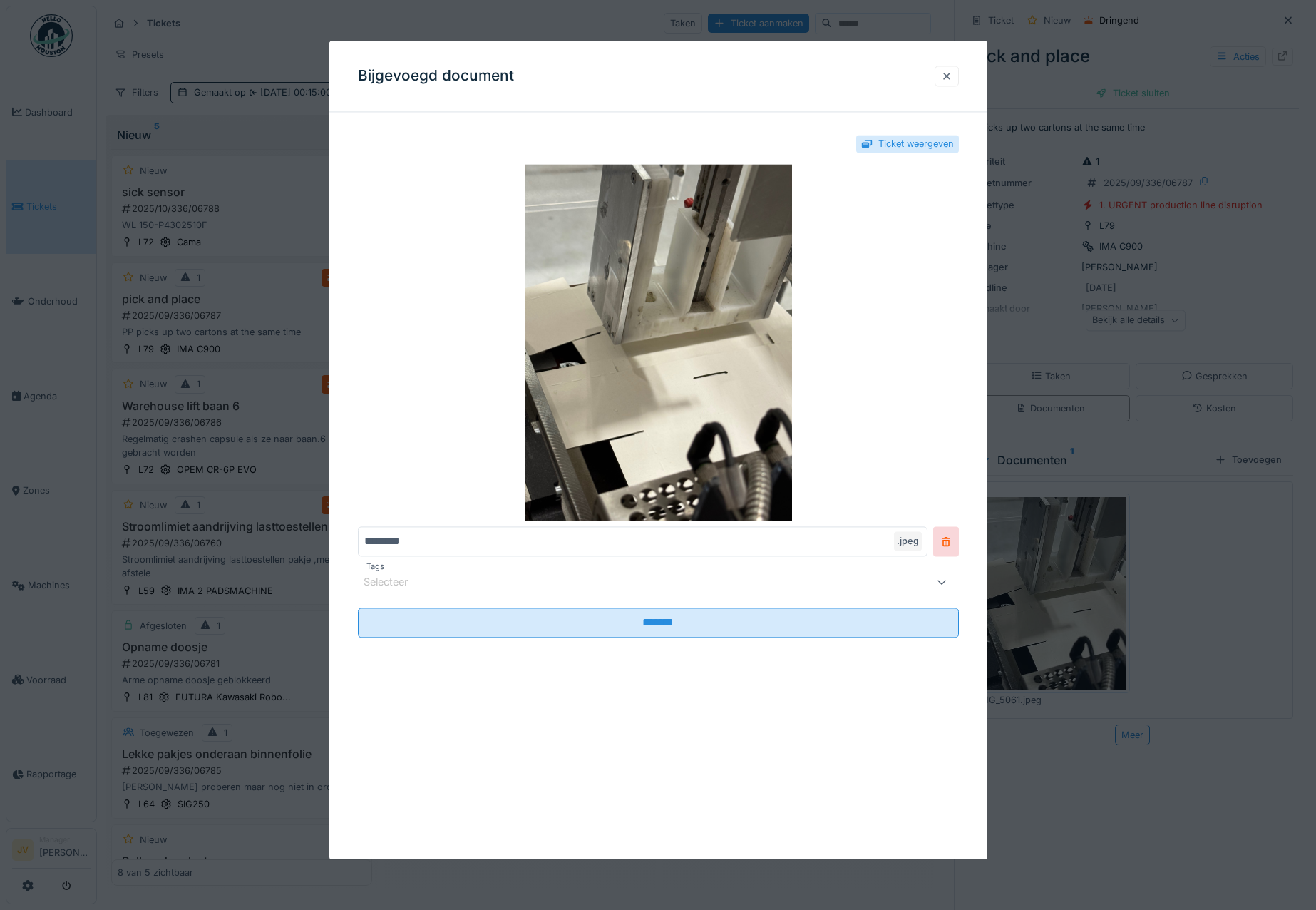
click at [946, 79] on div at bounding box center [946, 75] width 12 height 14
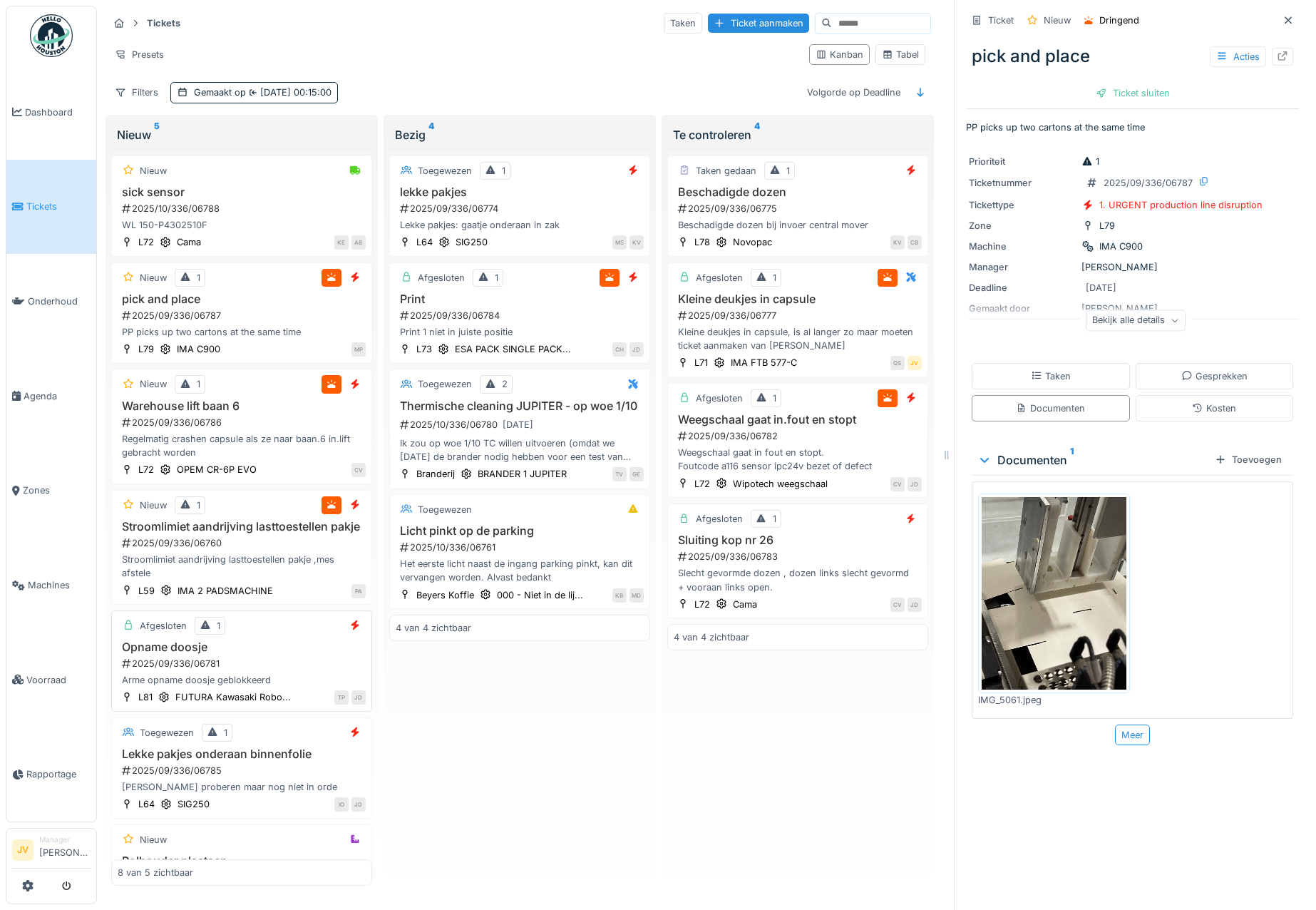
click at [299, 649] on h3 "Opname doosje" at bounding box center [242, 646] width 248 height 14
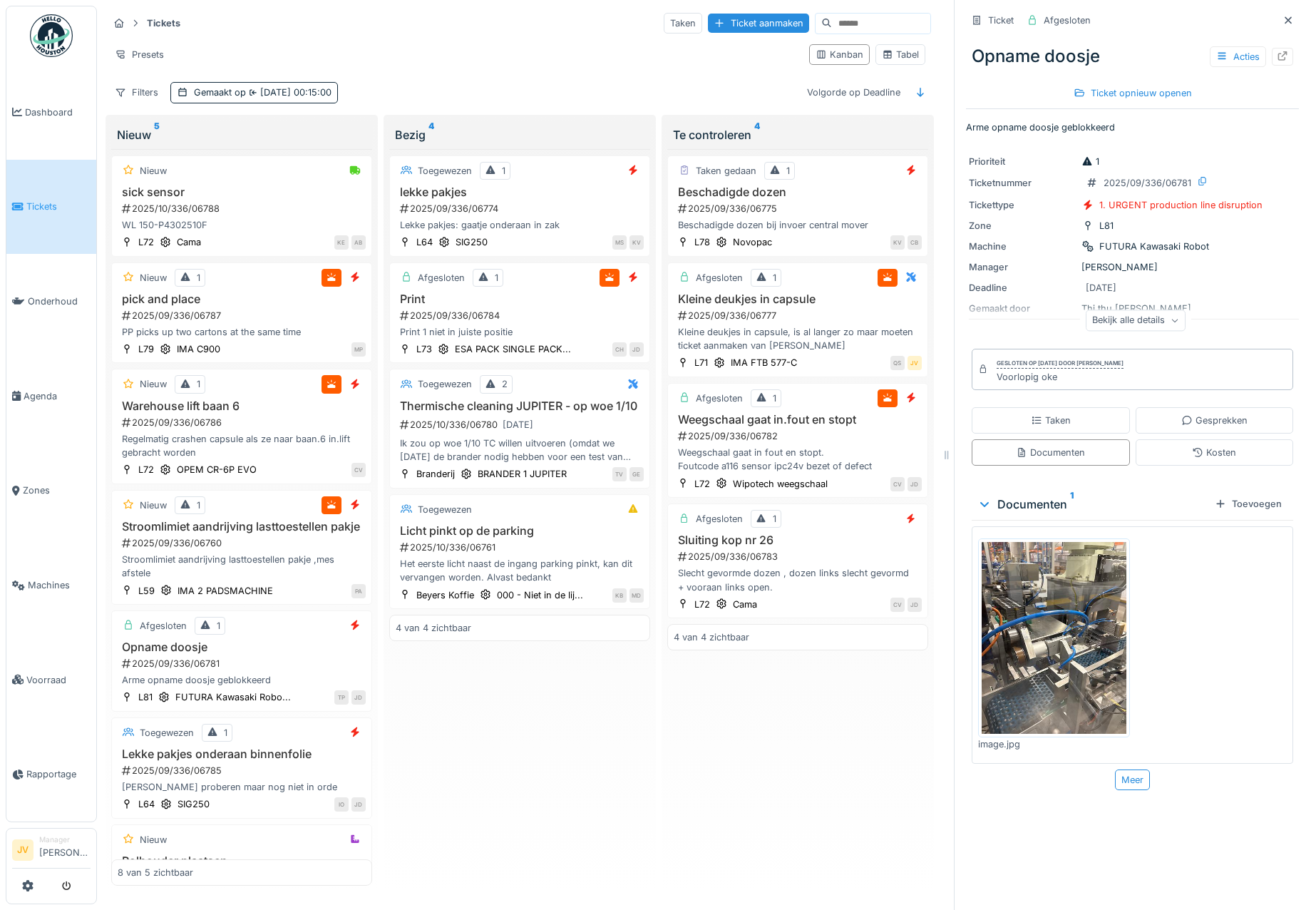
click at [1035, 593] on img at bounding box center [1054, 638] width 145 height 192
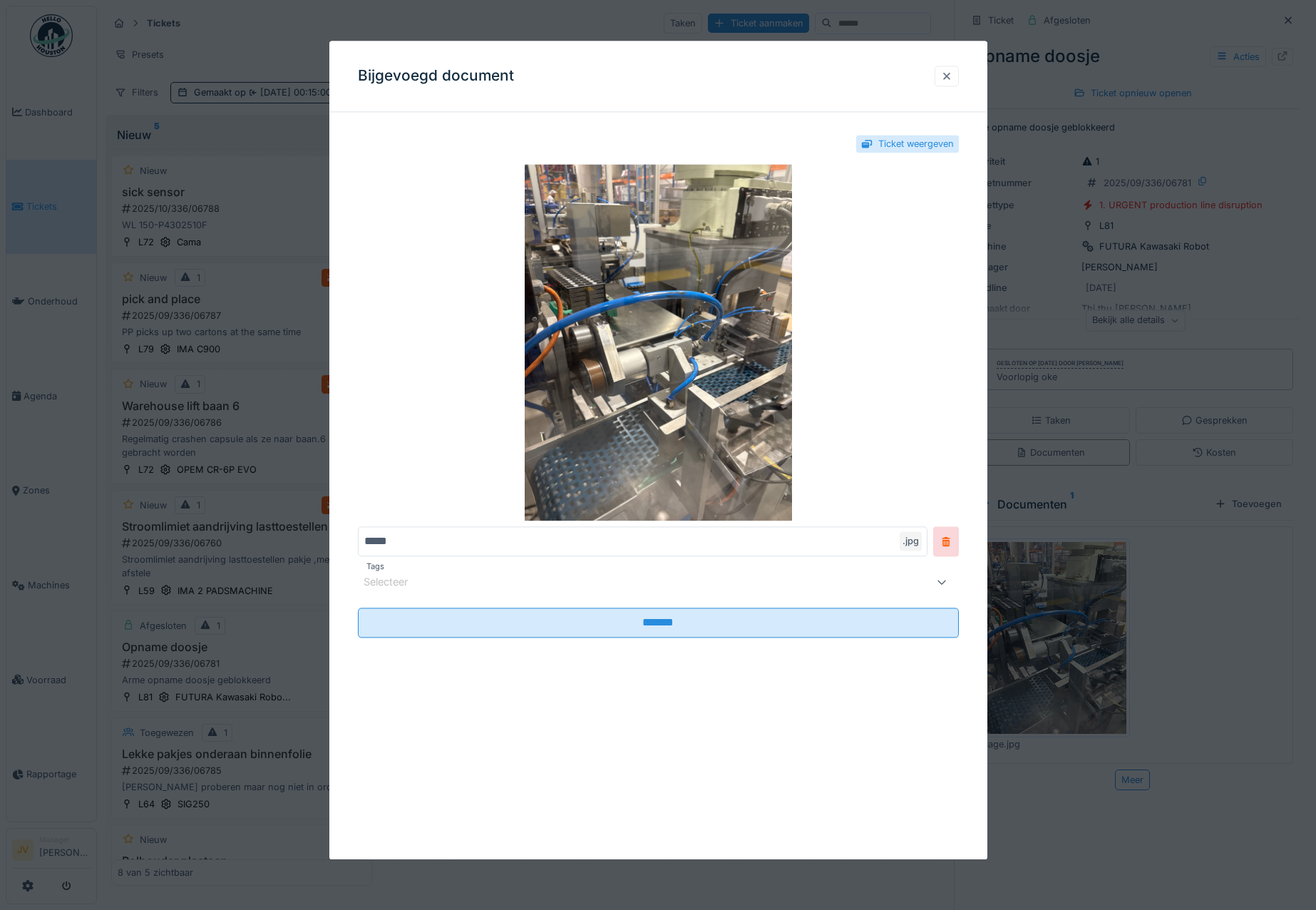
click at [949, 76] on div at bounding box center [946, 75] width 12 height 14
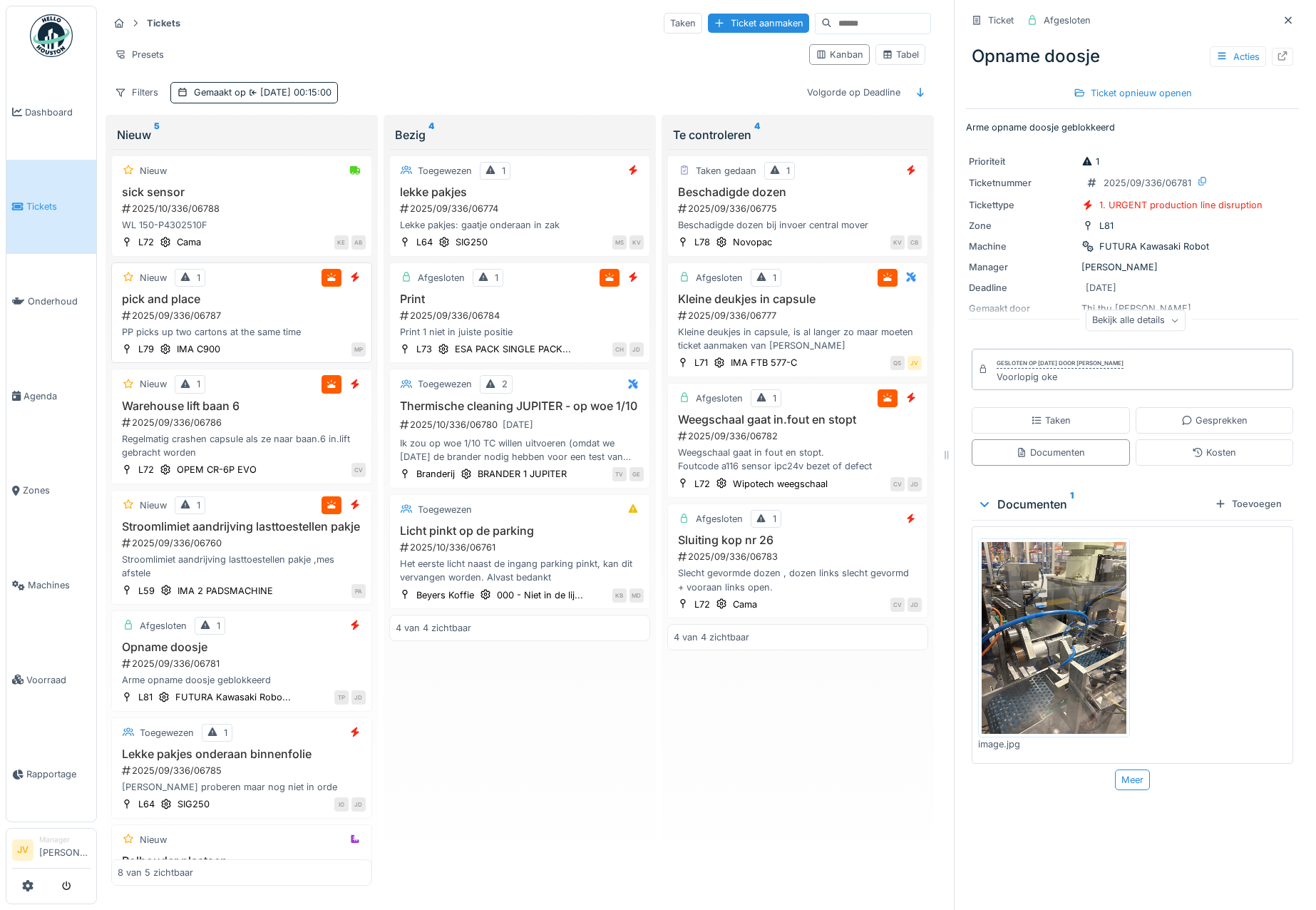
click at [231, 294] on h3 "pick and place" at bounding box center [242, 299] width 248 height 14
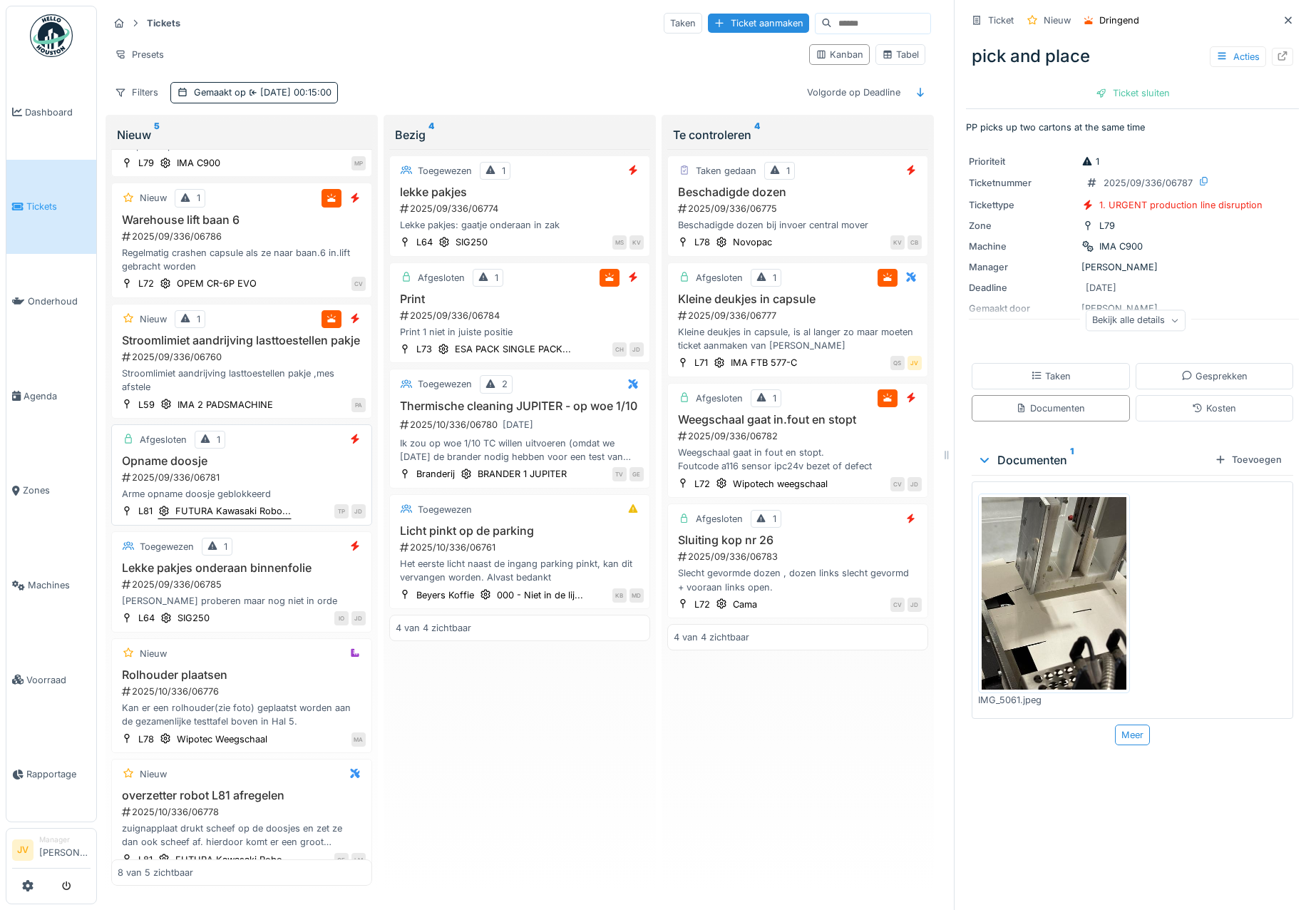
scroll to position [214, 0]
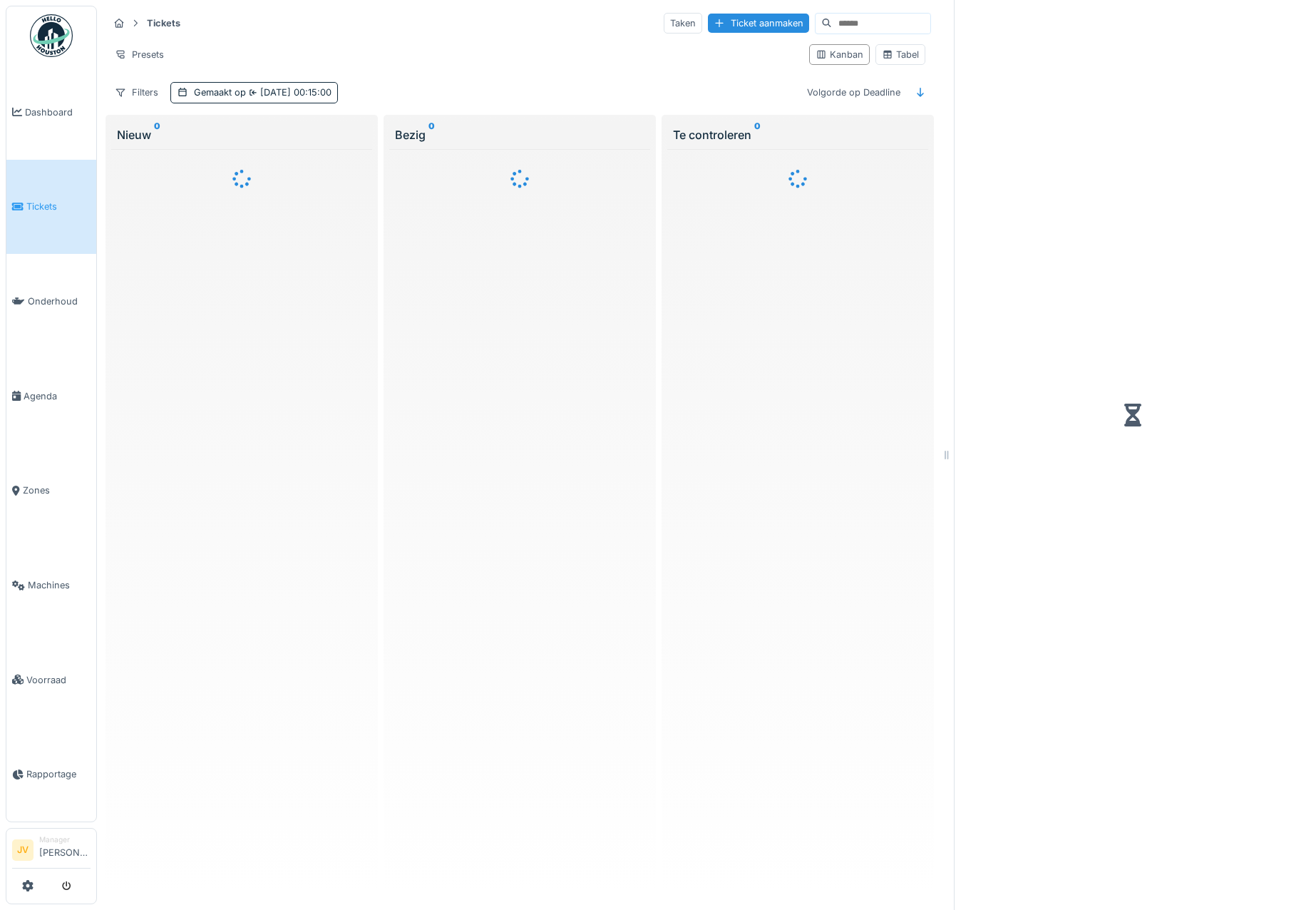
scroll to position [4, 0]
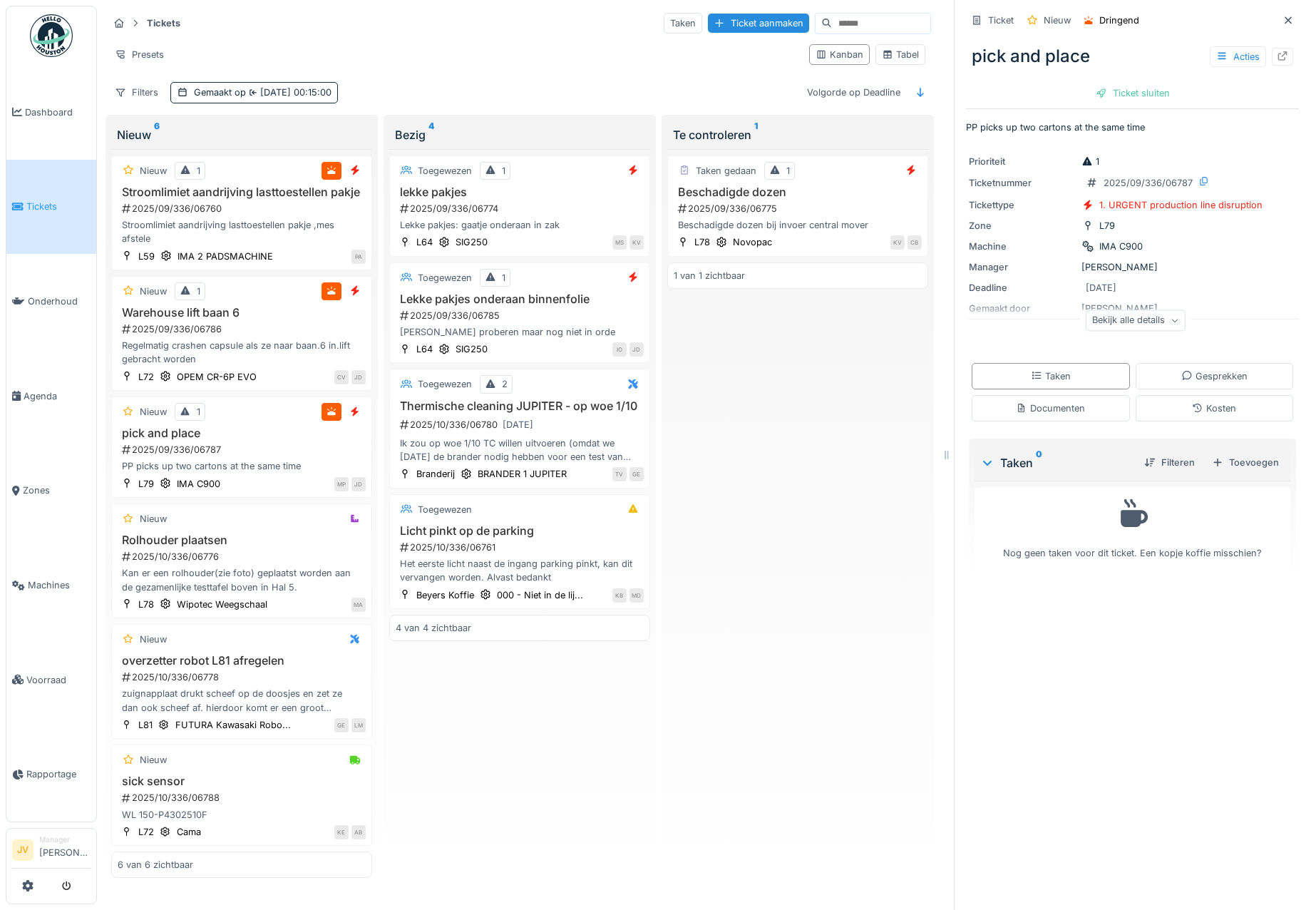
click at [1284, 16] on icon at bounding box center [1288, 20] width 7 height 7
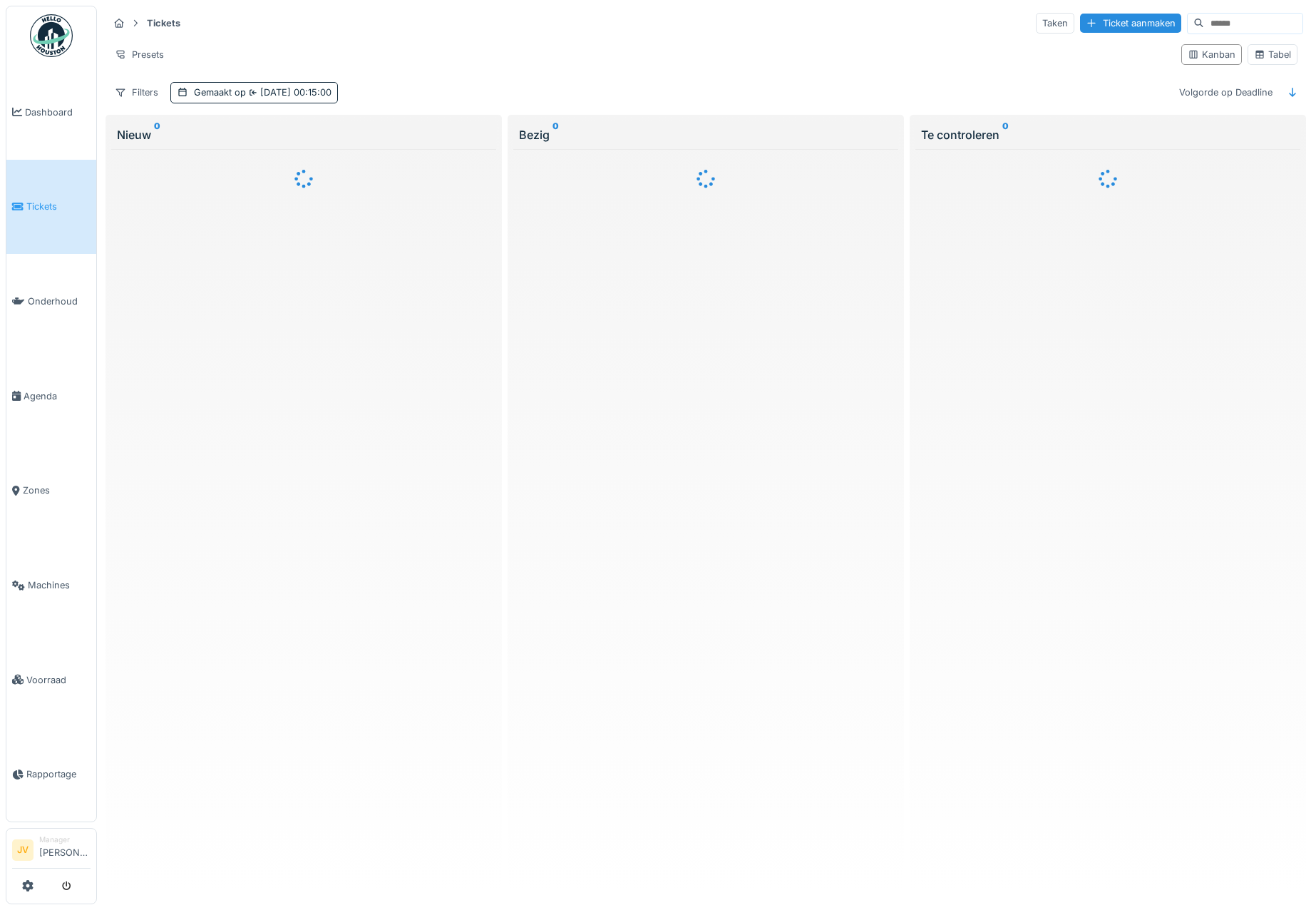
scroll to position [4, 0]
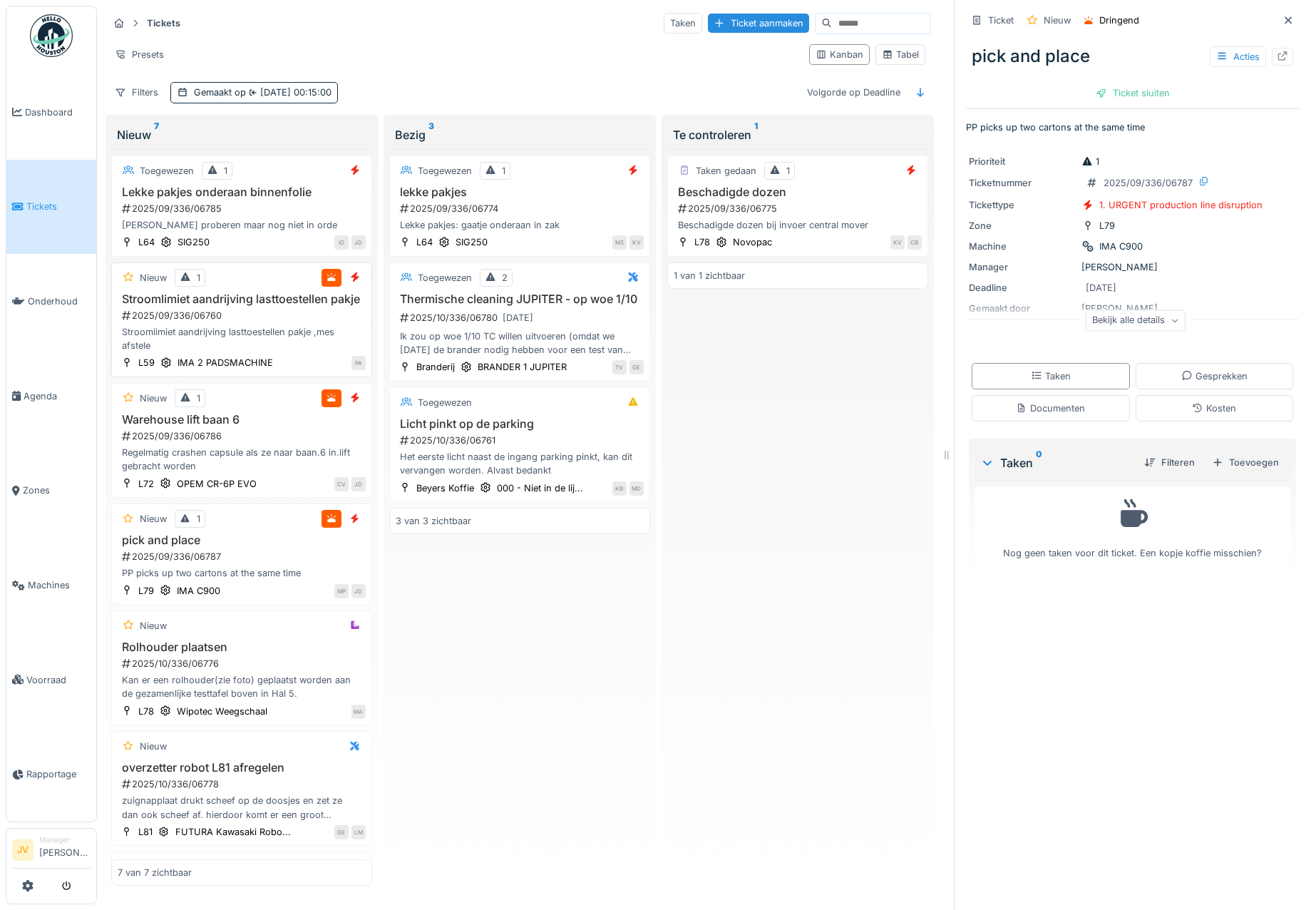
scroll to position [112, 0]
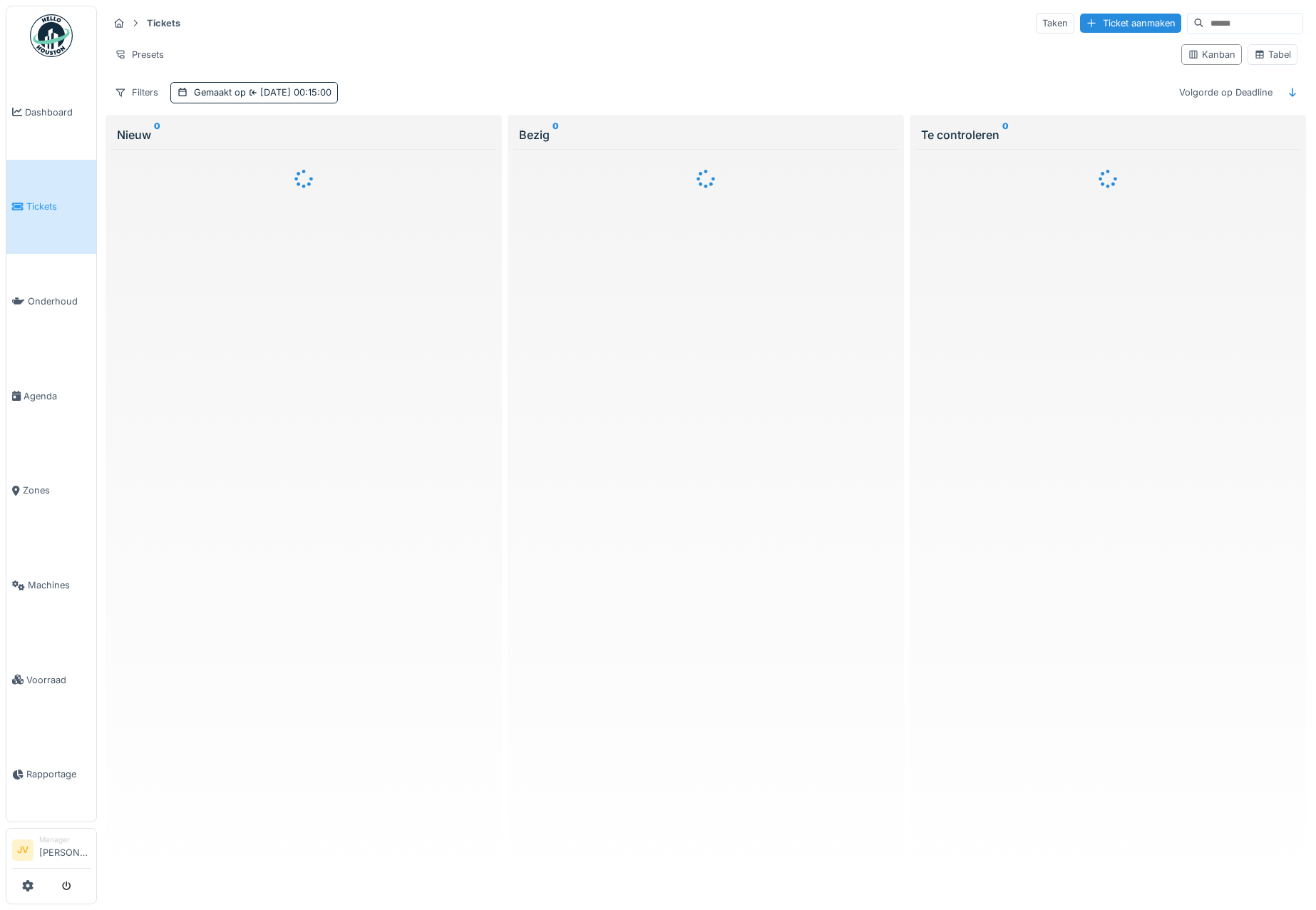
scroll to position [4, 0]
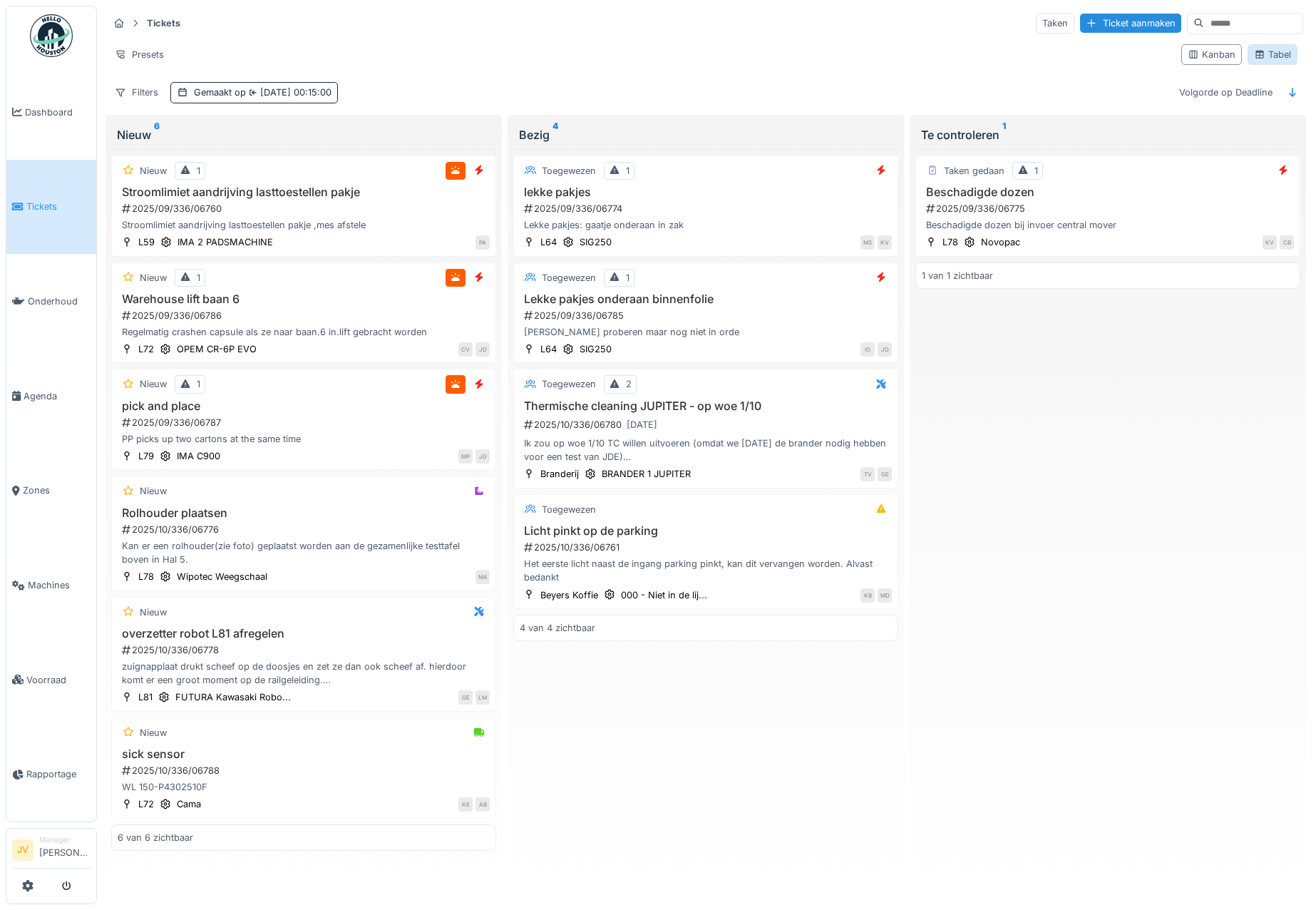
click at [1274, 51] on div "Tabel" at bounding box center [1272, 54] width 37 height 14
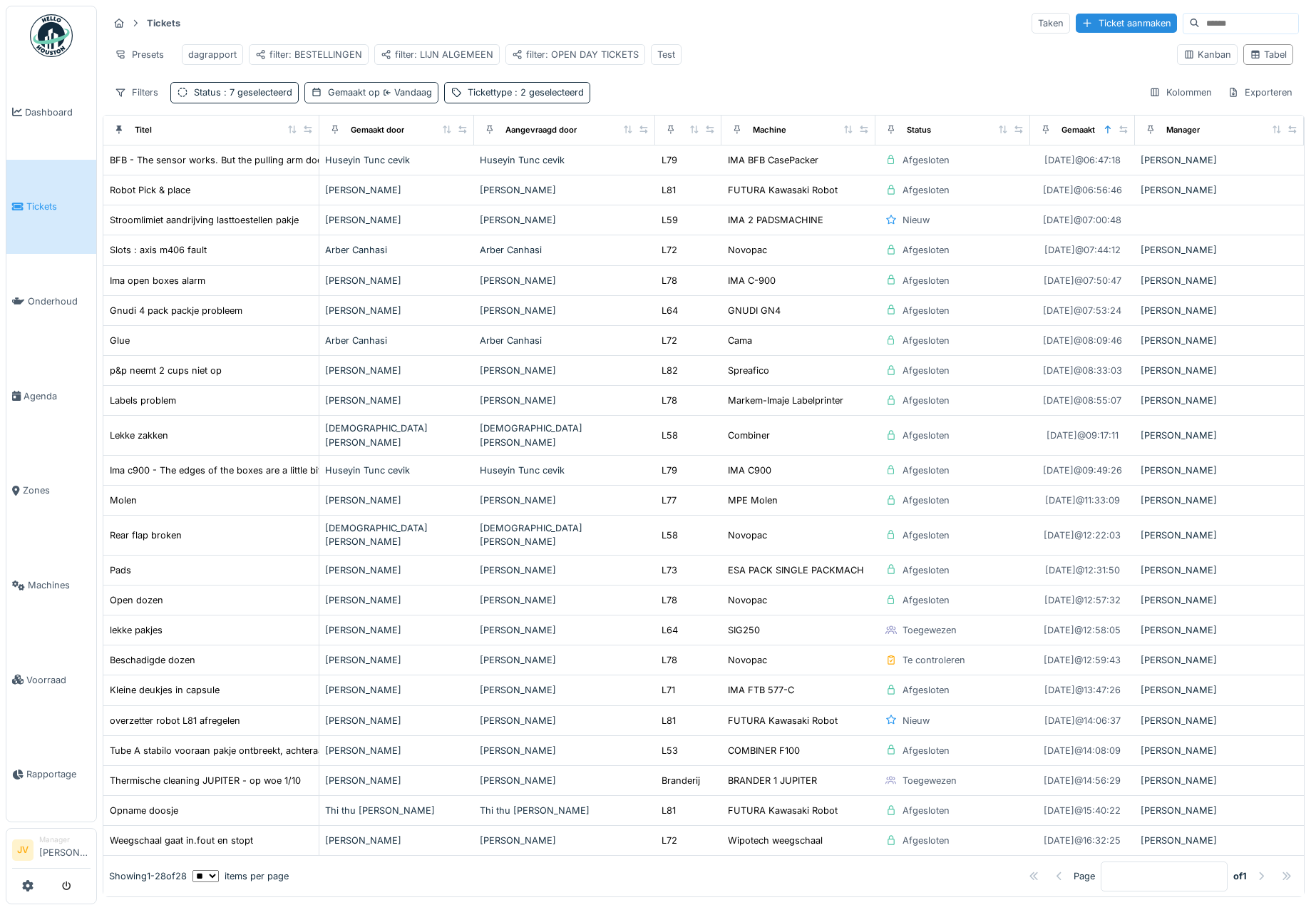
click at [346, 99] on div "Gemaakt op Vandaag" at bounding box center [380, 92] width 104 height 14
click at [720, 92] on div "Filters Status : 7 geselecteerd Gemaakt op Vandaag Tickettype : 2 geselecteerd …" at bounding box center [704, 92] width 1191 height 21
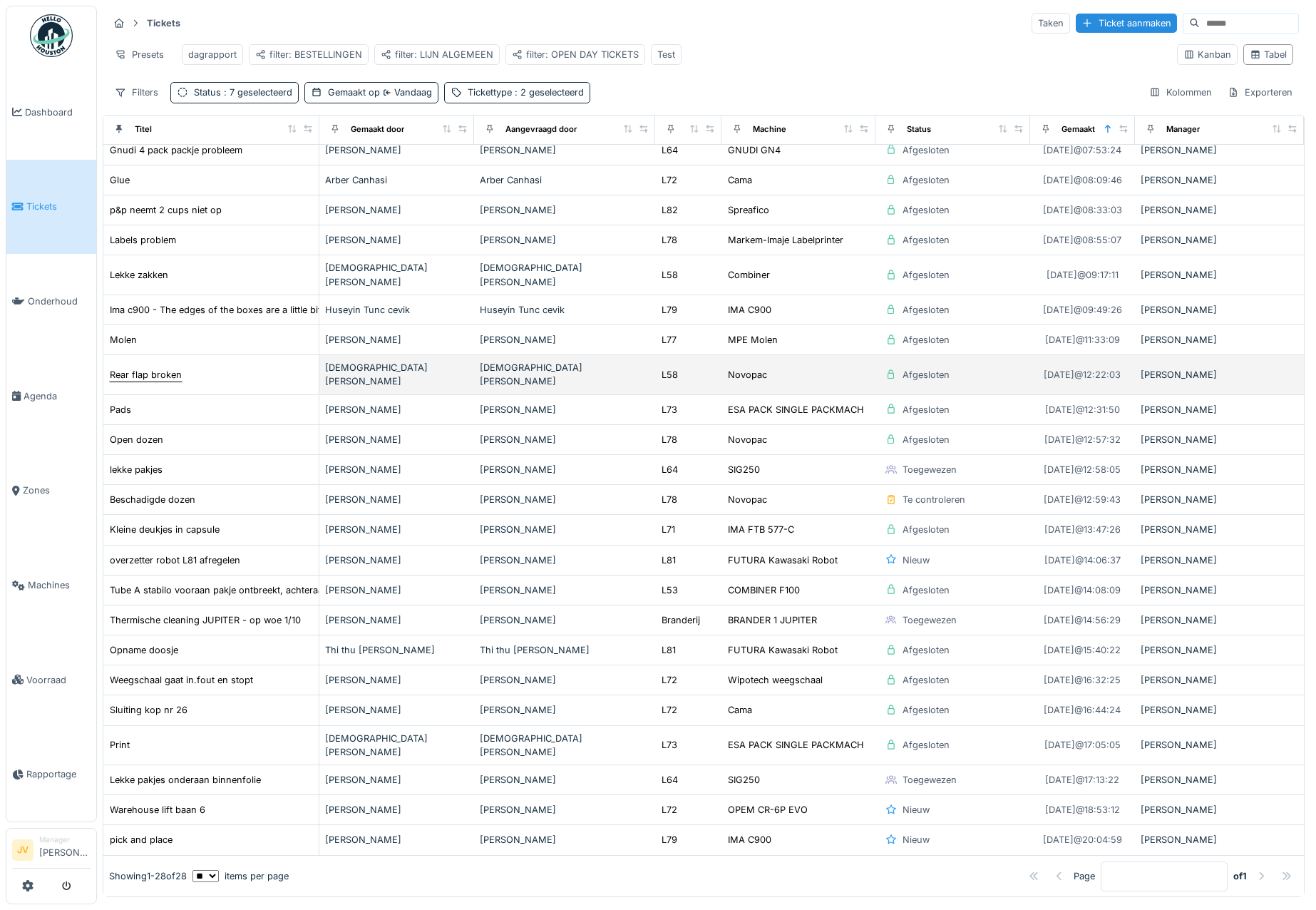
scroll to position [165, 0]
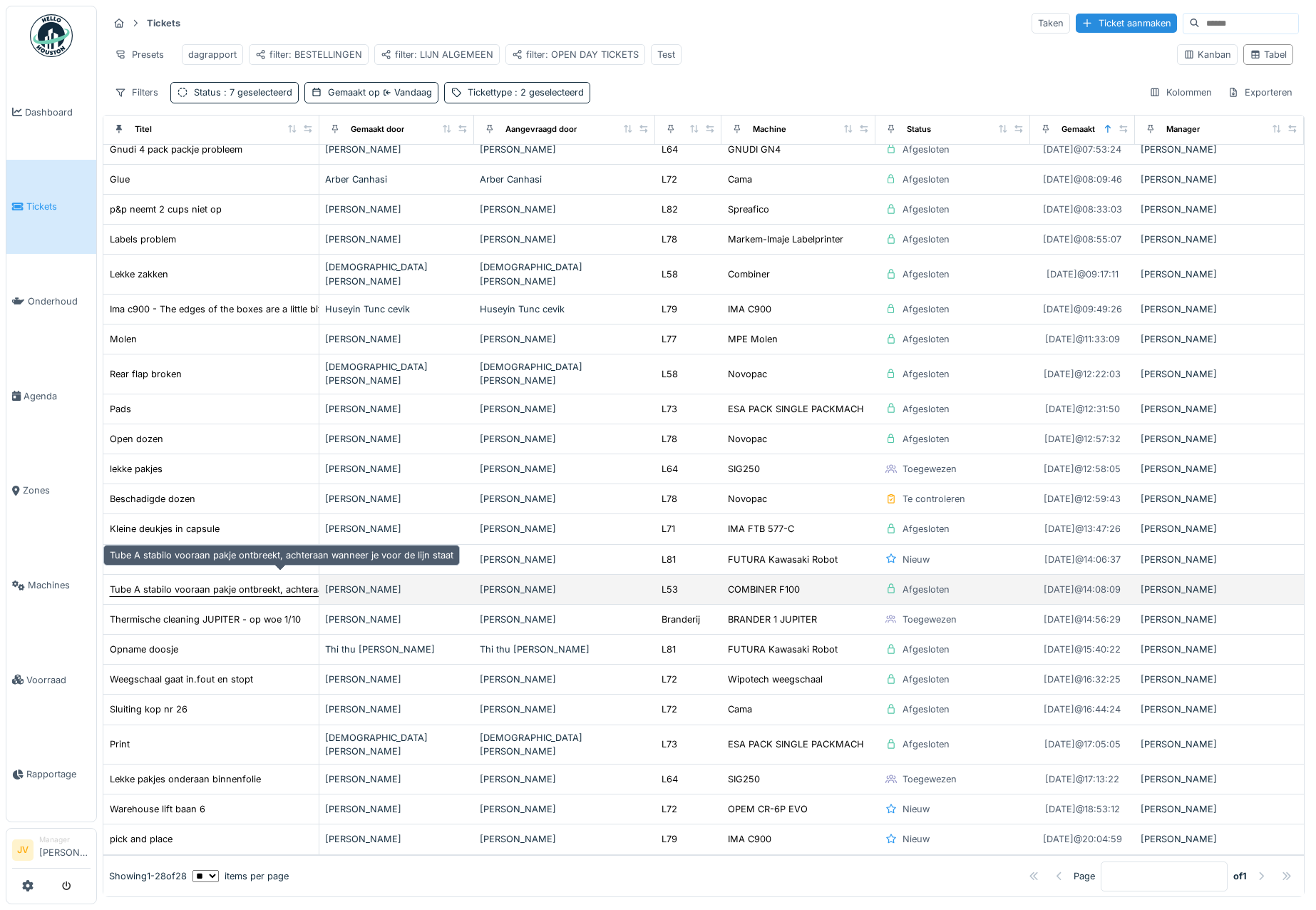
click at [215, 583] on div "Tube A stabilo vooraan pakje ontbreekt, achteraan wanneer je voor de lijn staat" at bounding box center [281, 589] width 344 height 14
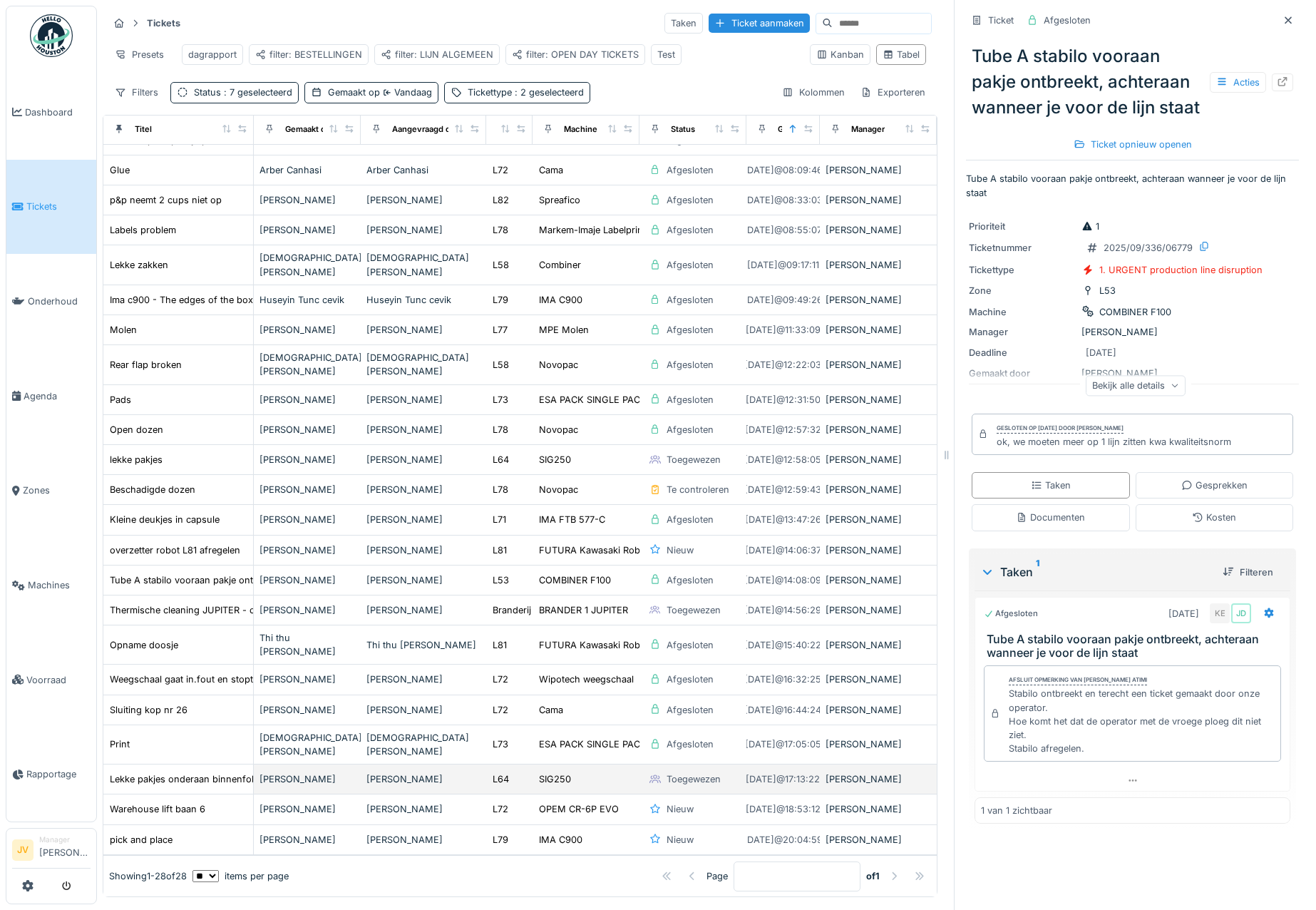
scroll to position [11, 0]
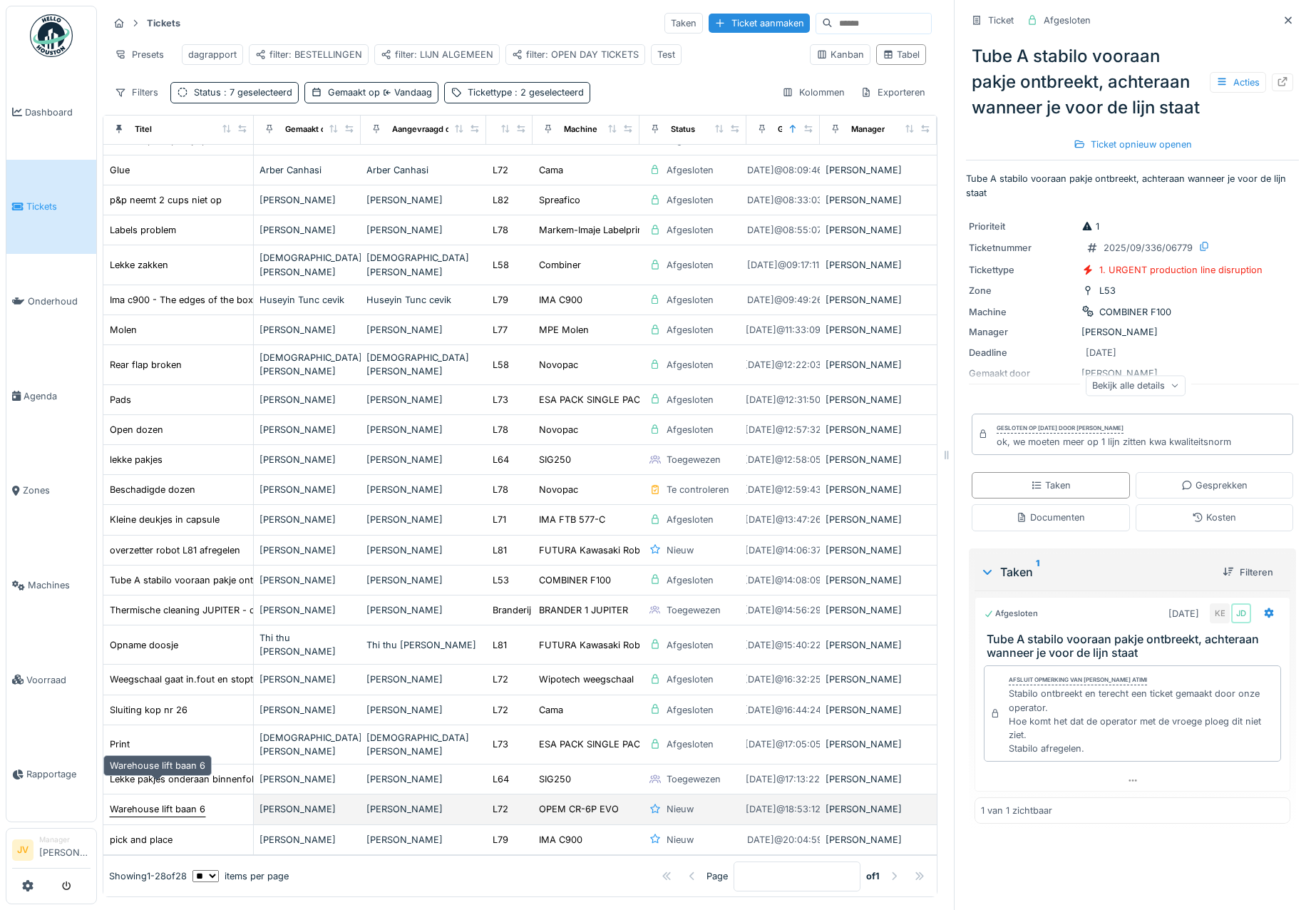
click at [198, 802] on div "Warehouse lift baan 6" at bounding box center [157, 808] width 95 height 14
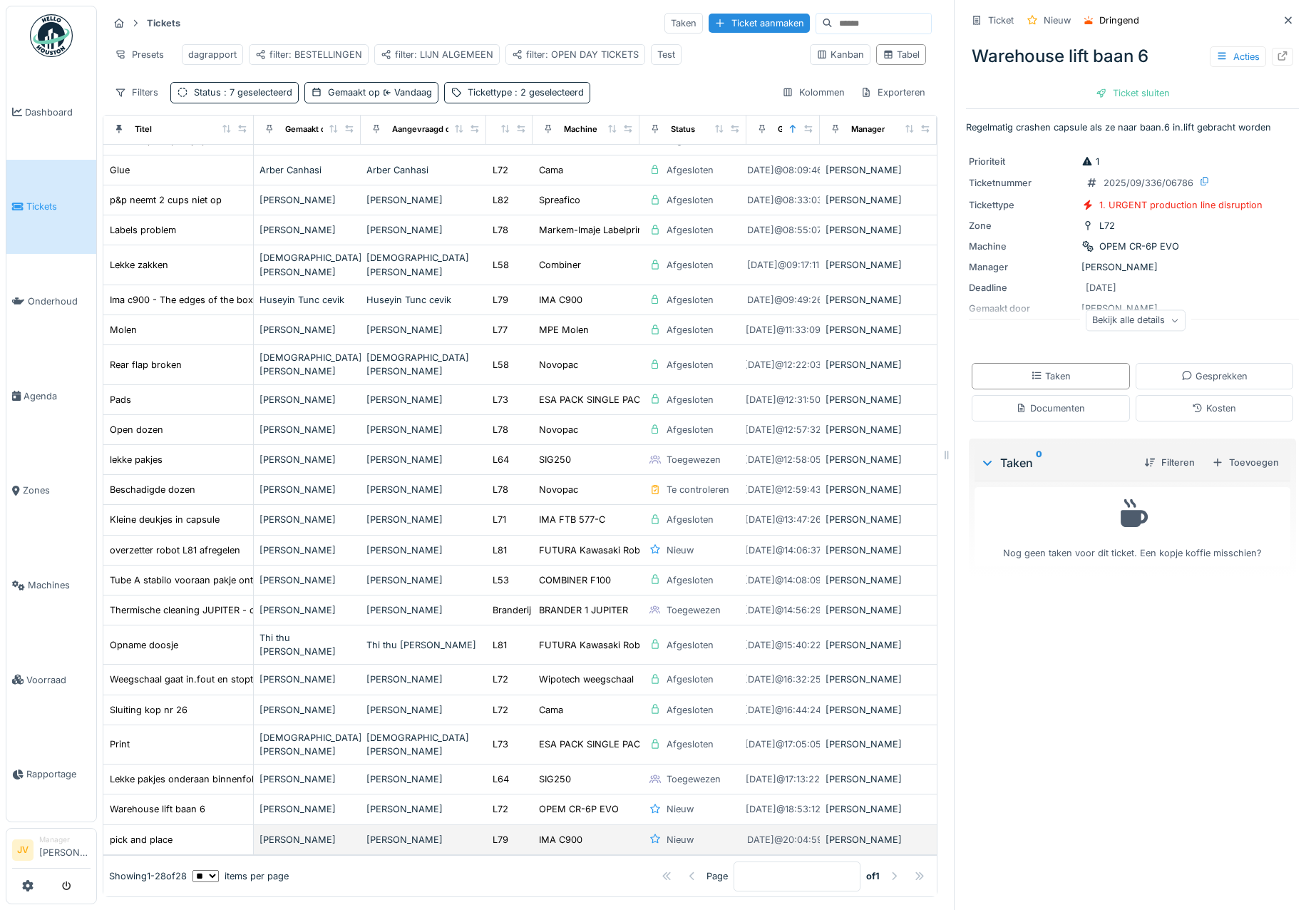
click at [178, 832] on div "pick and place" at bounding box center [178, 839] width 139 height 15
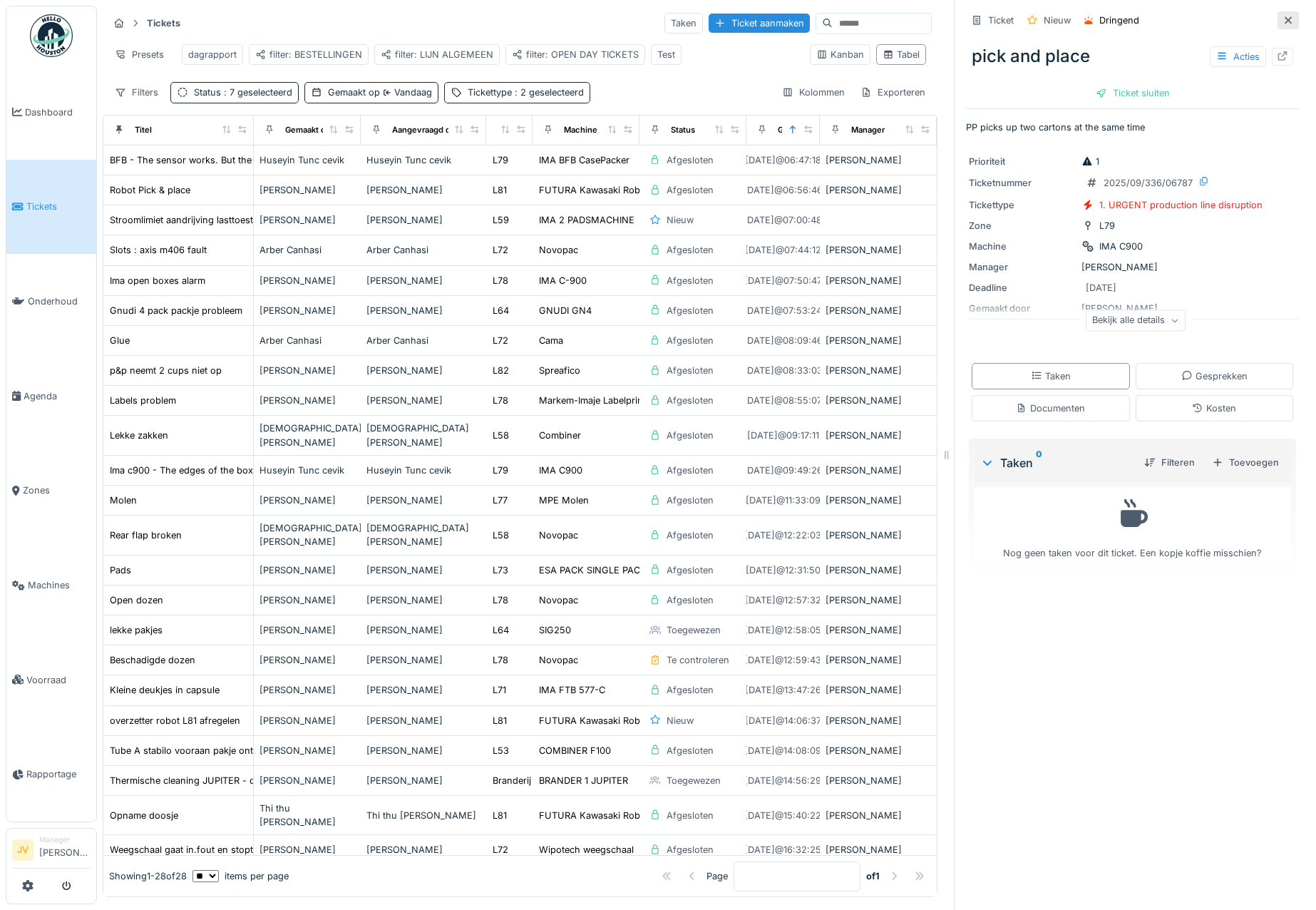
click at [1284, 16] on icon at bounding box center [1288, 20] width 7 height 7
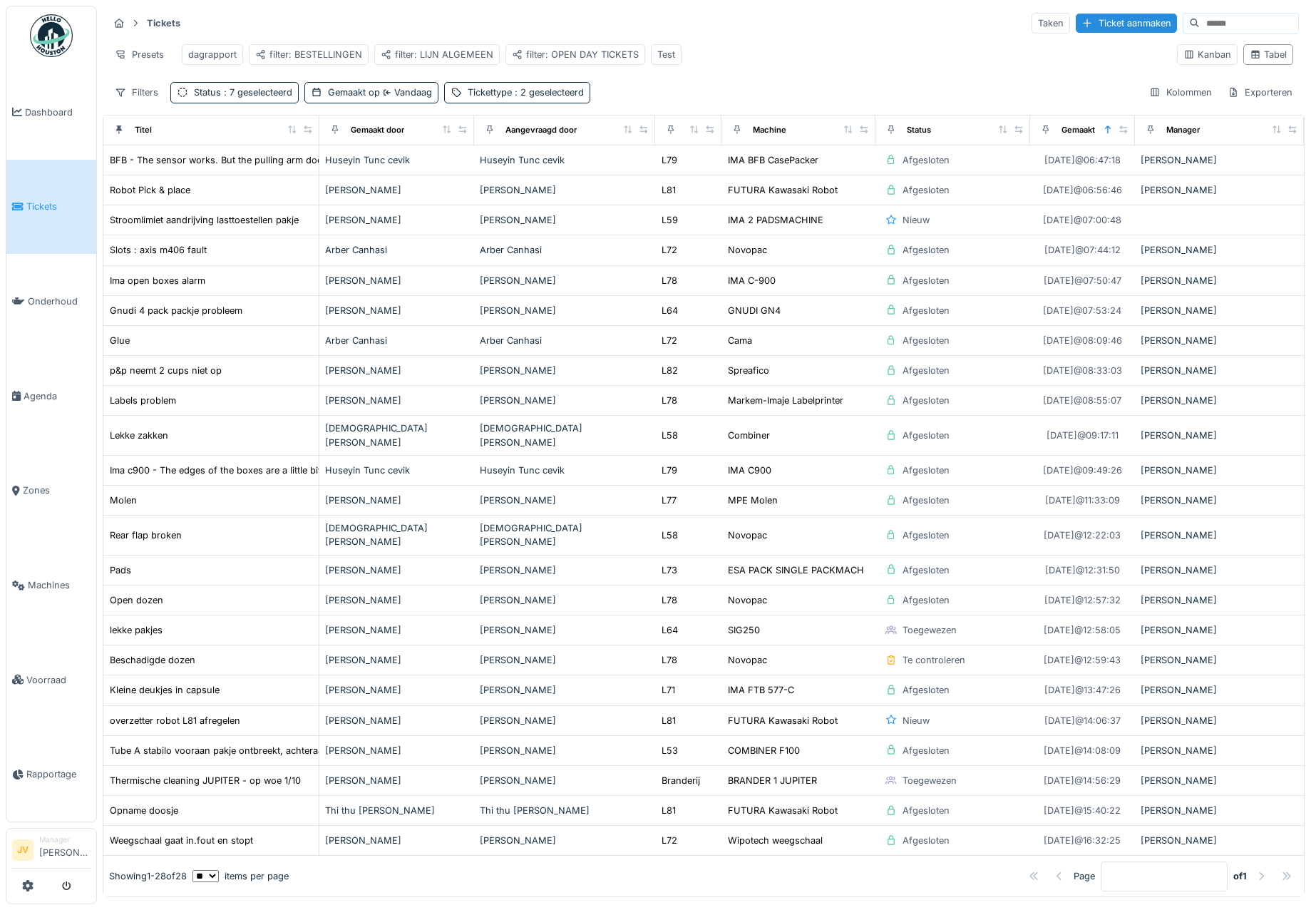
click at [62, 189] on link "Tickets" at bounding box center [51, 207] width 90 height 95
